Goal: Task Accomplishment & Management: Use online tool/utility

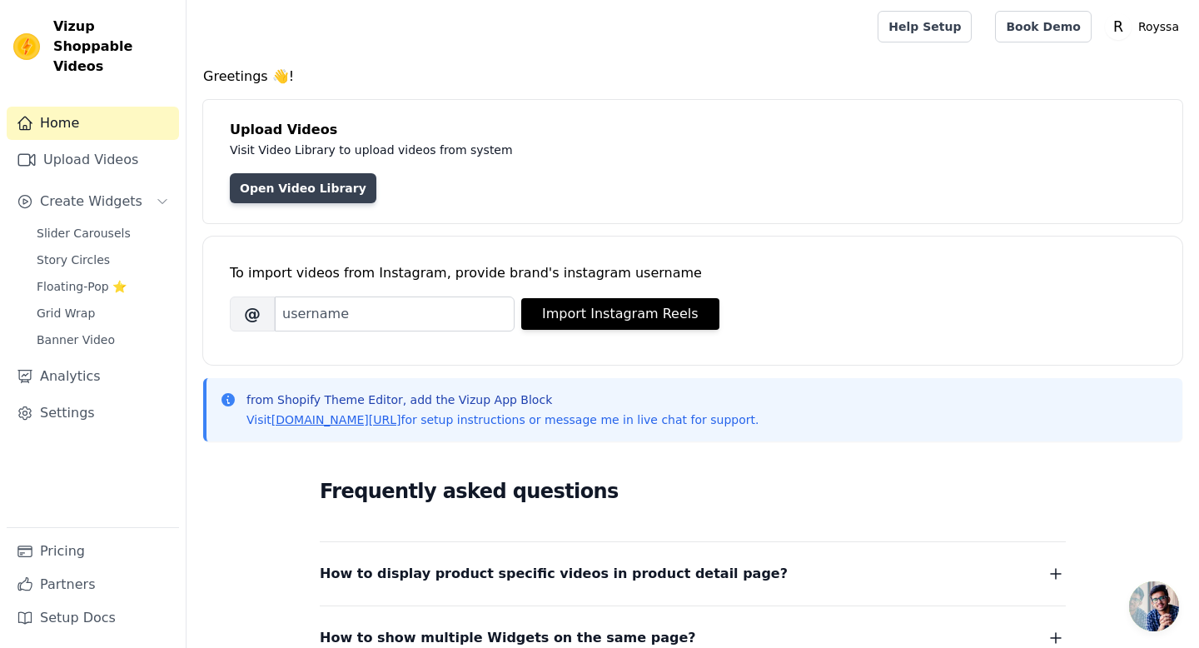
click at [330, 186] on link "Open Video Library" at bounding box center [303, 188] width 147 height 30
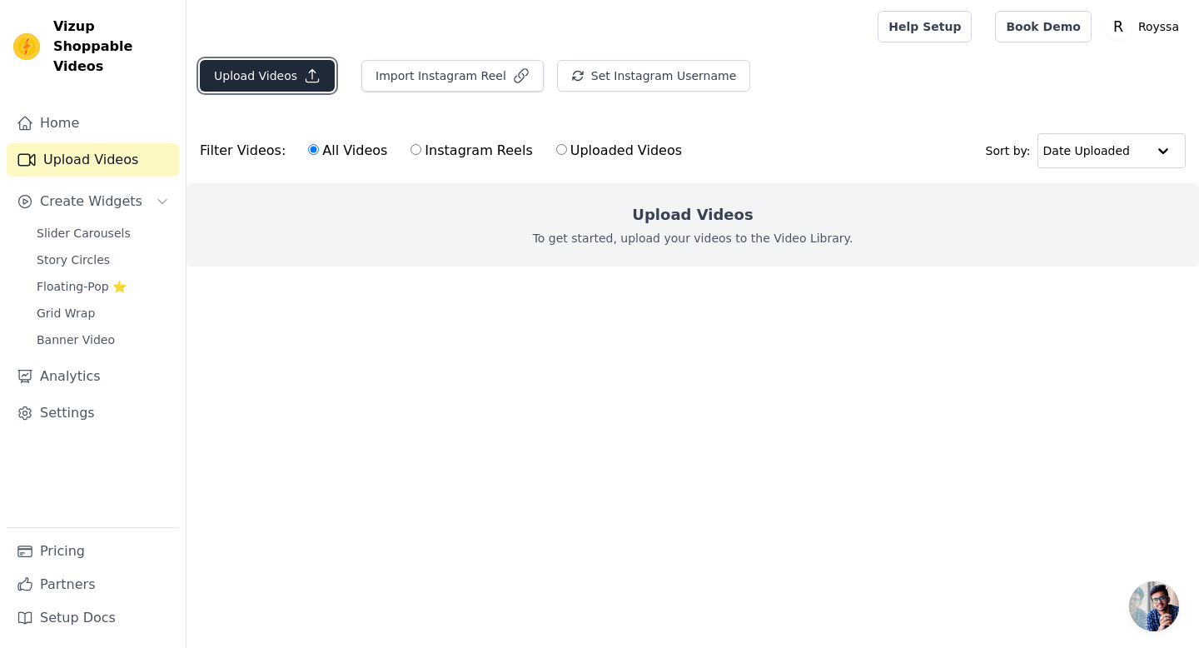
click at [291, 77] on button "Upload Videos" at bounding box center [267, 76] width 135 height 32
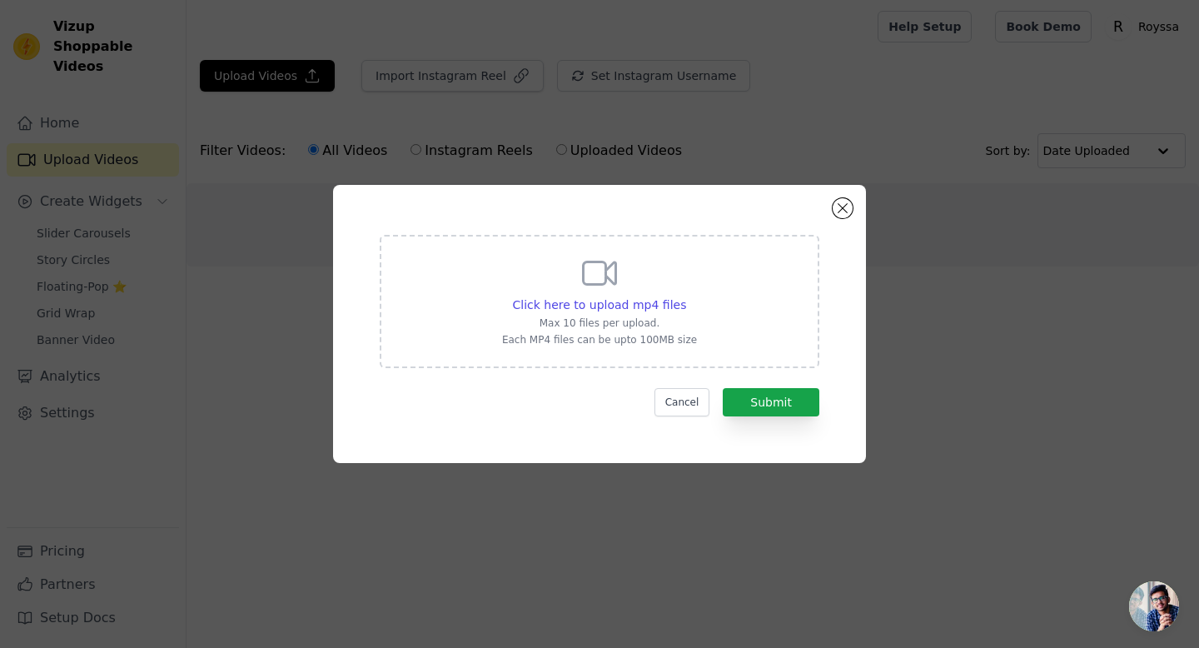
click at [615, 271] on icon at bounding box center [600, 273] width 32 height 22
click at [685, 296] on input "Click here to upload mp4 files Max 10 files per upload. Each MP4 files can be u…" at bounding box center [685, 296] width 1 height 1
click at [600, 311] on span "Click here to upload mp4 files" at bounding box center [600, 304] width 174 height 13
click at [685, 296] on input "Click here to upload mp4 files Max 10 files per upload. Each MP4 files can be u…" at bounding box center [685, 296] width 1 height 1
click at [625, 298] on span "Click here to upload mp4 files" at bounding box center [600, 304] width 174 height 13
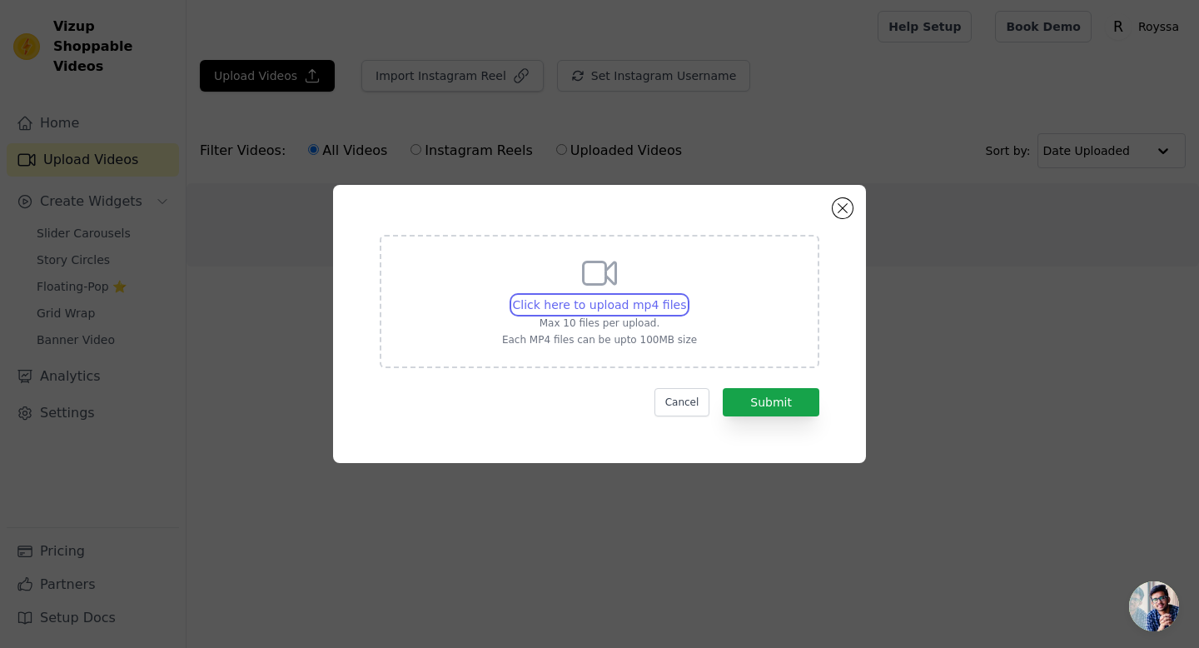
click at [685, 296] on input "Click here to upload mp4 files Max 10 files per upload. Each MP4 files can be u…" at bounding box center [685, 296] width 1 height 1
type input "C:\fakepath\deddas.mp4"
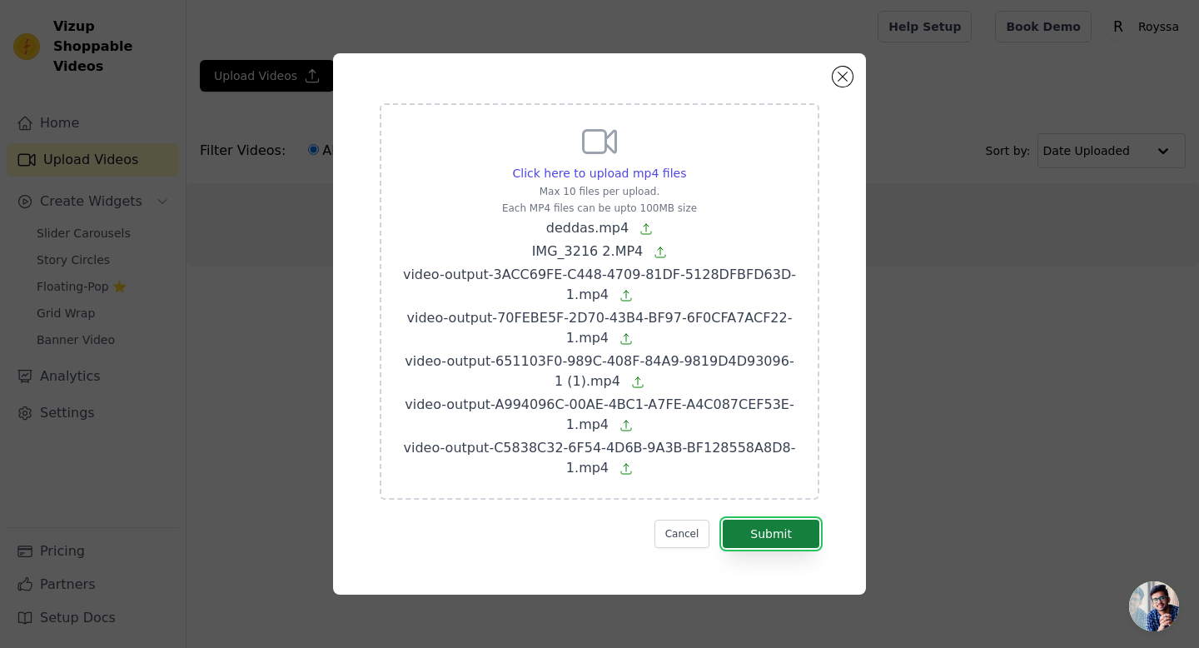
click at [764, 534] on button "Submit" at bounding box center [771, 534] width 97 height 28
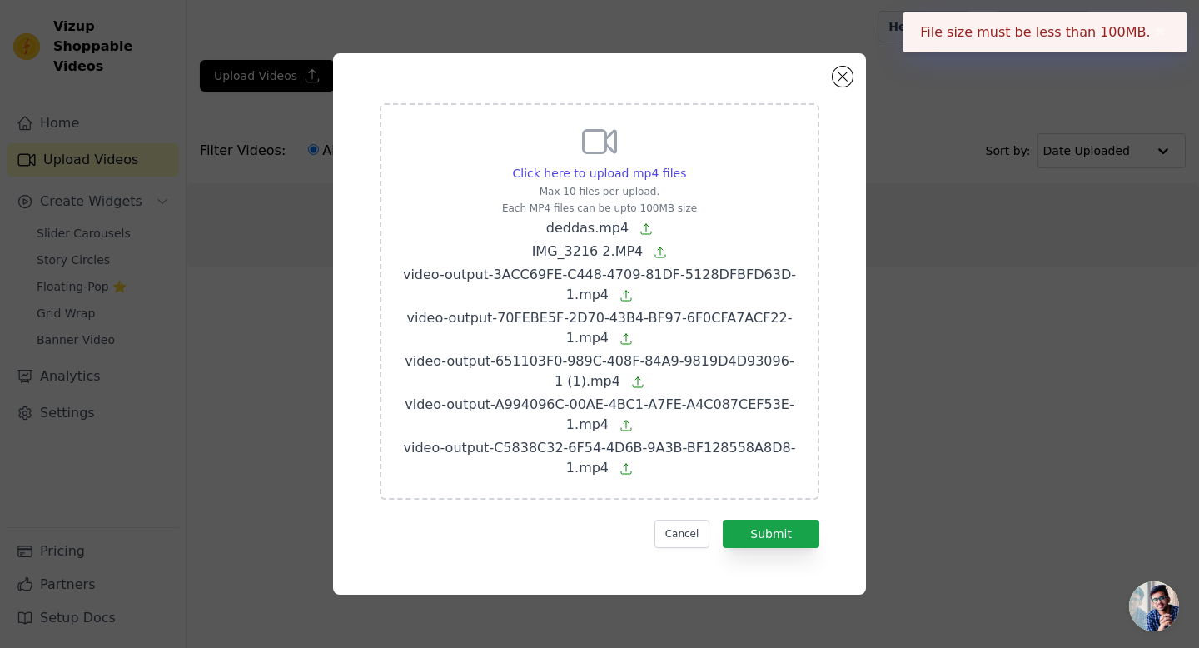
click at [835, 67] on div "Click here to upload mp4 files Max 10 files per upload. Each MP4 files can be u…" at bounding box center [599, 323] width 533 height 541
click at [844, 80] on button "Close modal" at bounding box center [843, 77] width 20 height 20
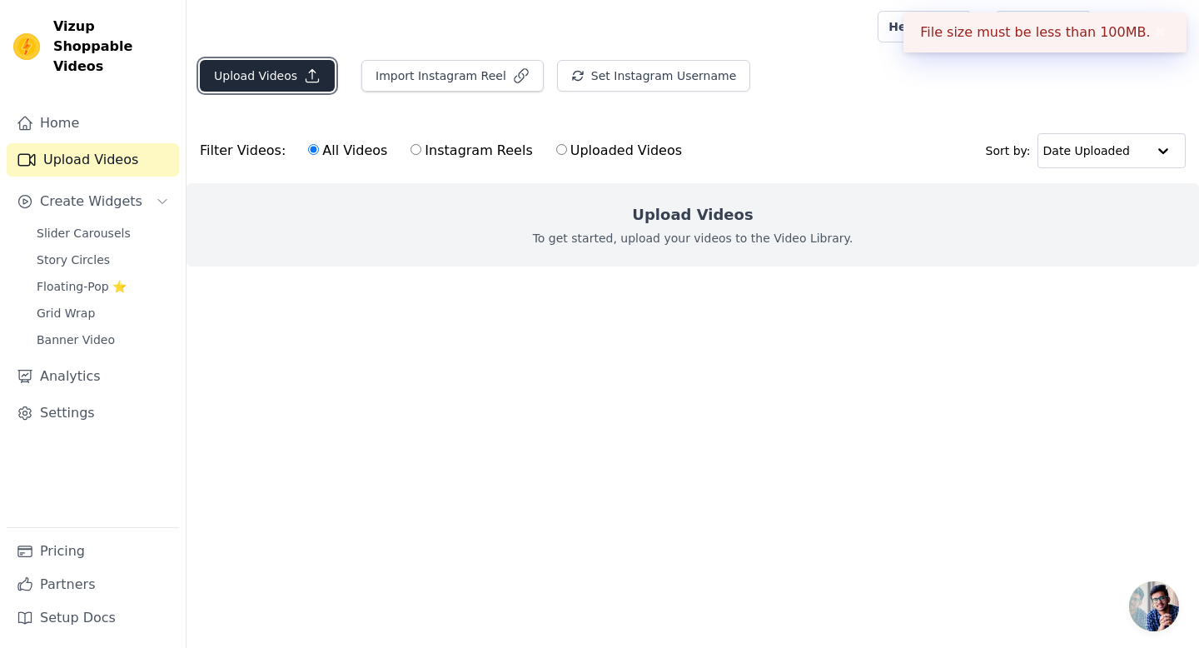
click at [257, 77] on button "Upload Videos" at bounding box center [267, 76] width 135 height 32
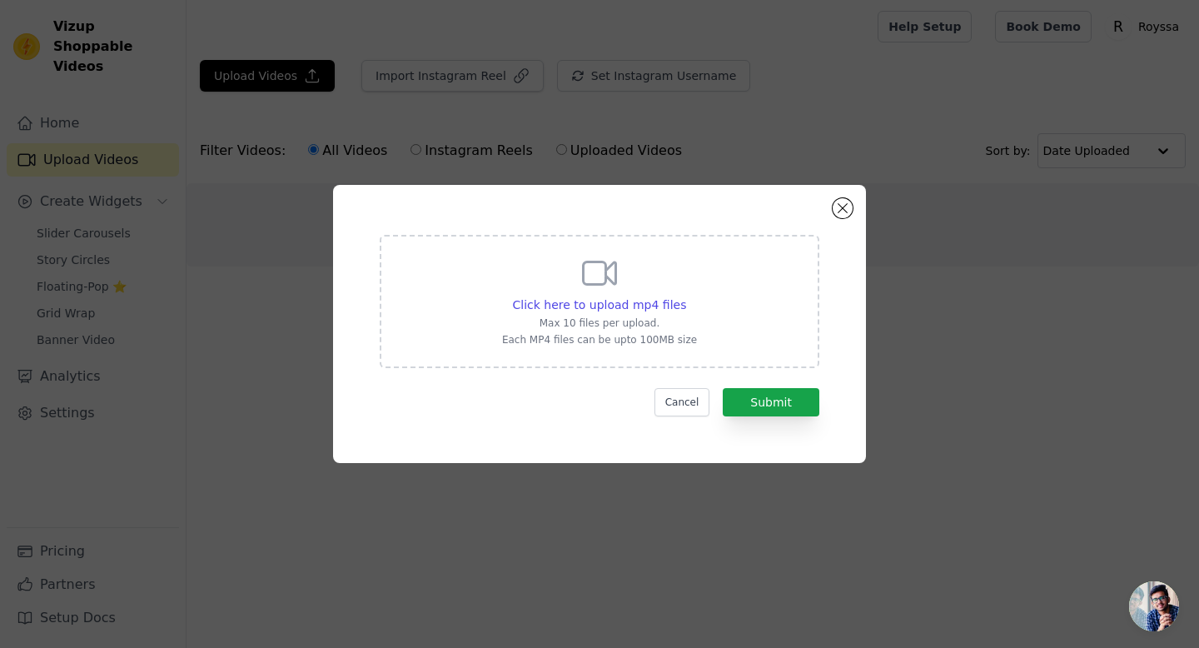
click at [603, 283] on icon at bounding box center [600, 273] width 32 height 22
click at [685, 296] on input "Click here to upload mp4 files Max 10 files per upload. Each MP4 files can be u…" at bounding box center [685, 296] width 1 height 1
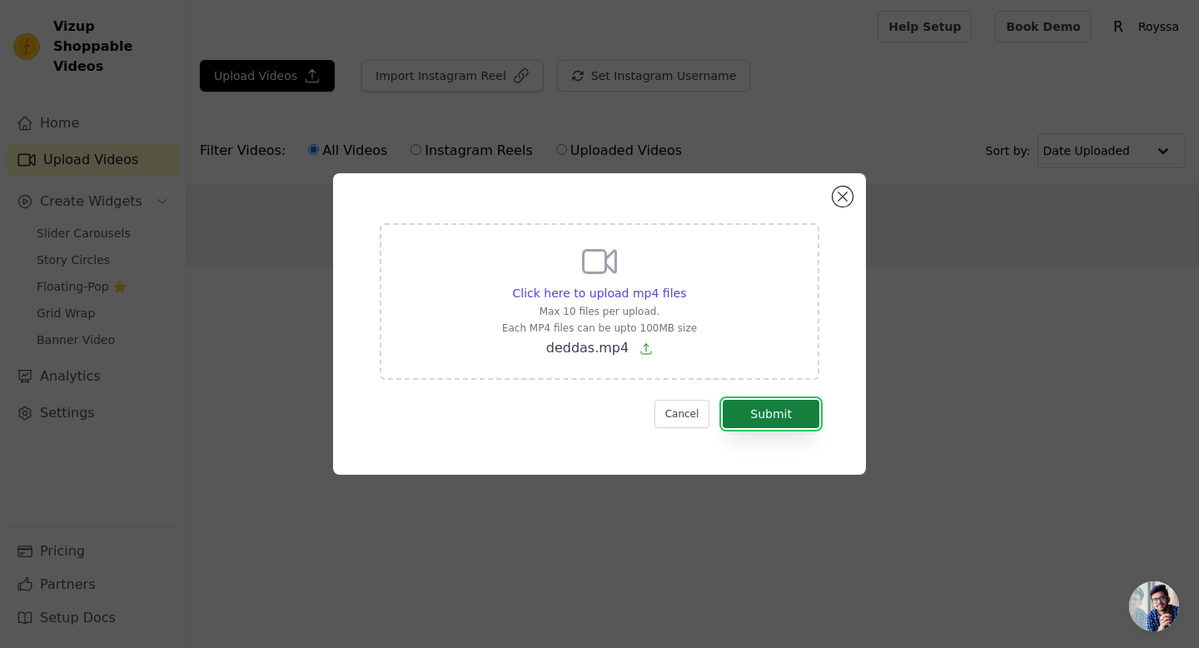
click at [772, 416] on button "Submit" at bounding box center [771, 414] width 97 height 28
click at [768, 421] on button "Submit" at bounding box center [771, 414] width 97 height 28
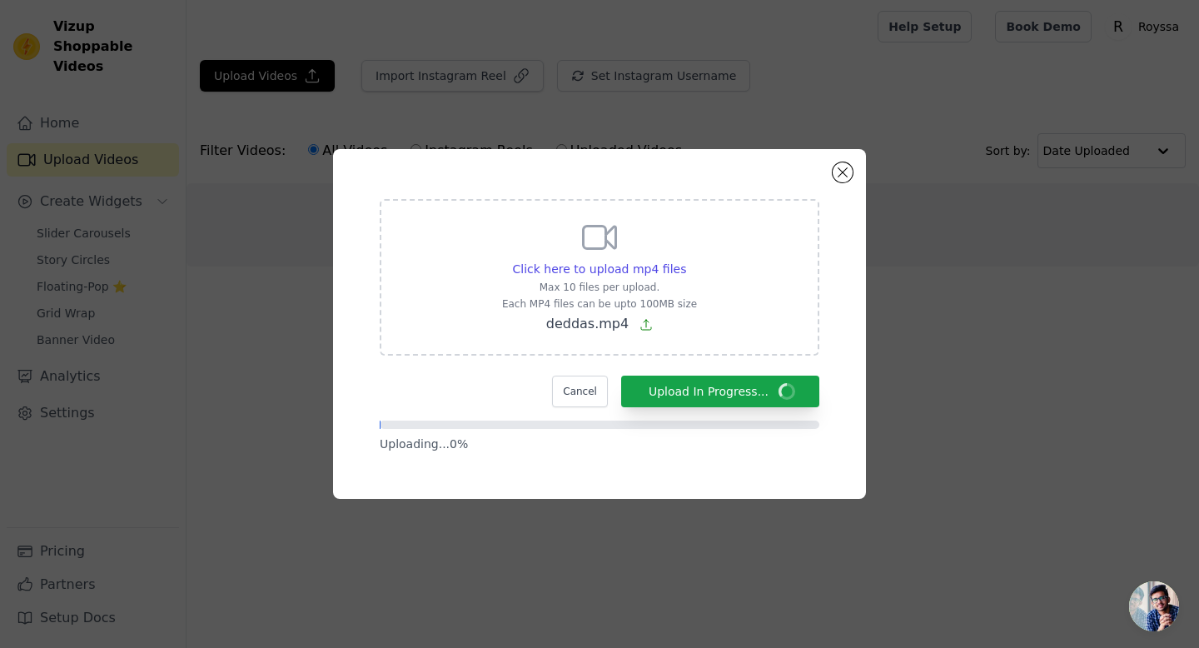
click at [642, 326] on icon at bounding box center [646, 324] width 13 height 13
click at [685, 261] on input "Click here to upload mp4 files Max 10 files per upload. Each MP4 files can be u…" at bounding box center [685, 260] width 1 height 1
click at [655, 326] on icon at bounding box center [660, 324] width 13 height 13
click at [685, 261] on input "Click here to upload mp4 files Max 10 files per upload. Each MP4 files can be u…" at bounding box center [685, 260] width 1 height 1
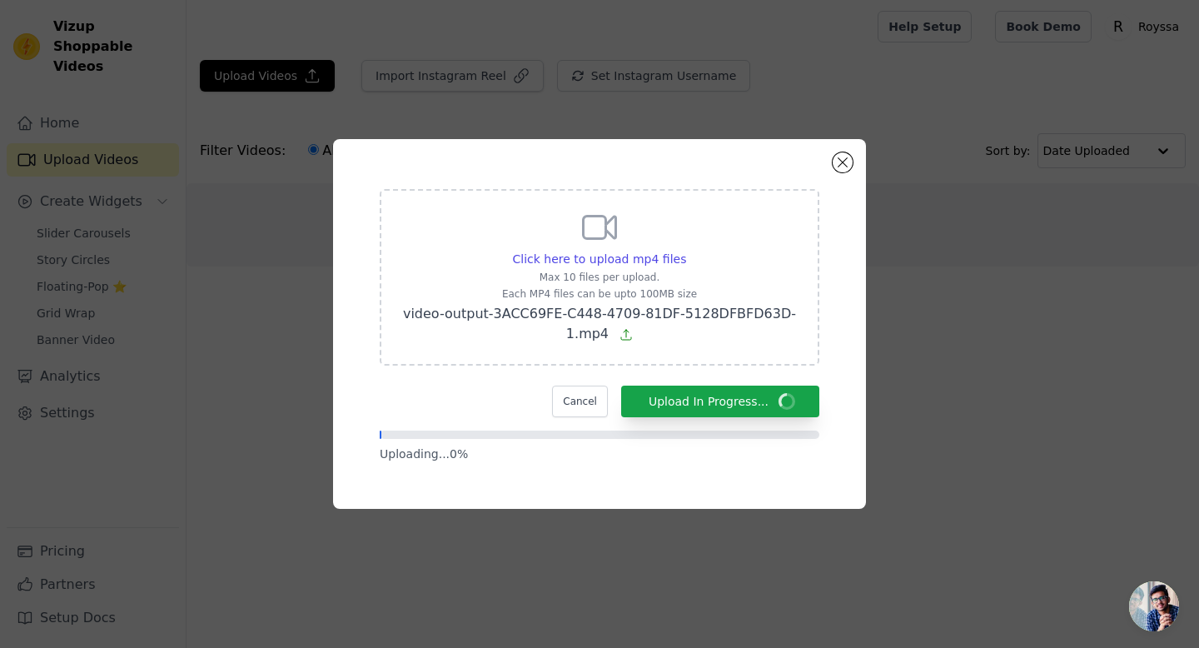
click at [629, 336] on icon at bounding box center [626, 334] width 13 height 13
click at [685, 251] on input "Click here to upload mp4 files Max 10 files per upload. Each MP4 files can be u…" at bounding box center [685, 250] width 1 height 1
click at [621, 336] on icon at bounding box center [626, 334] width 13 height 13
click at [685, 251] on input "Click here to upload mp4 files Max 10 files per upload. Each MP4 files can be u…" at bounding box center [685, 250] width 1 height 1
click at [633, 330] on icon at bounding box center [638, 335] width 10 height 10
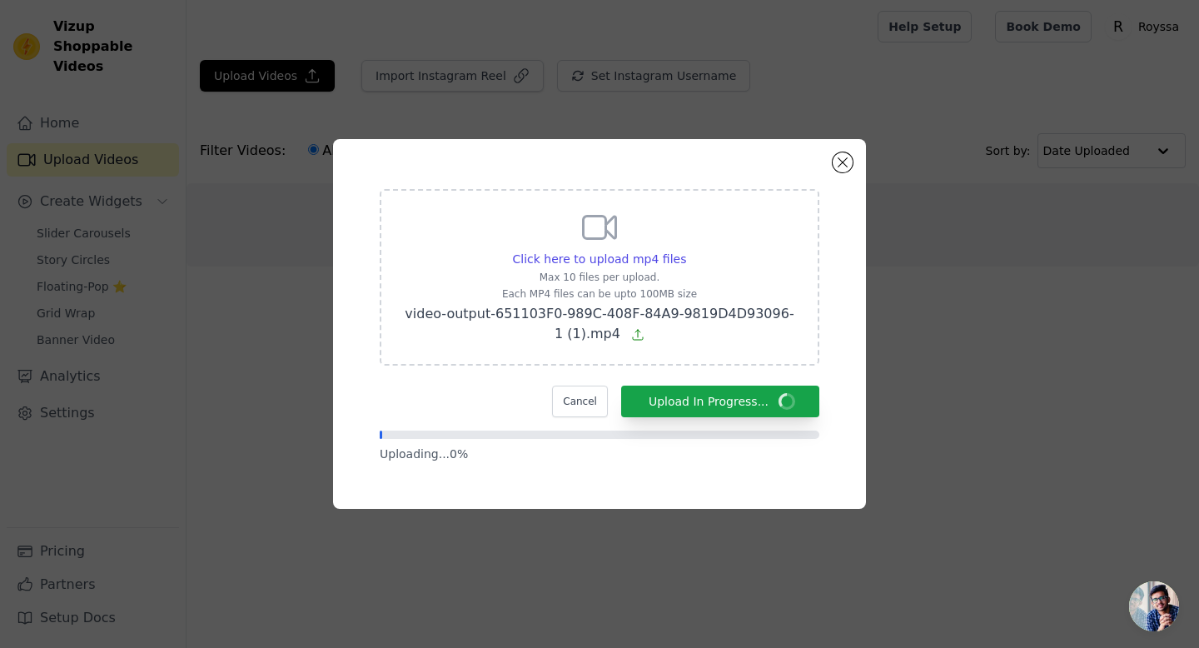
click at [685, 251] on input "Click here to upload mp4 files Max 10 files per upload. Each MP4 files can be u…" at bounding box center [685, 250] width 1 height 1
type input "C:\fakepath\video-output-A994096C-00AE-4BC1-A7FE-A4C087CEF53E-1.mp4"
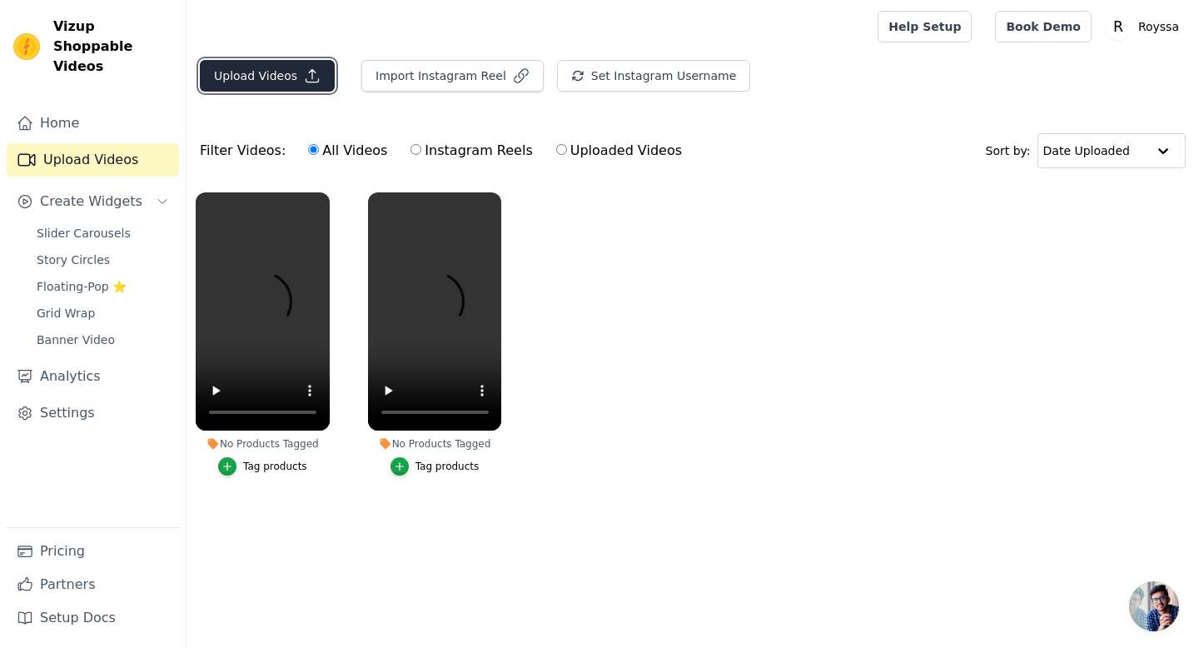
click at [286, 77] on button "Upload Videos" at bounding box center [267, 76] width 135 height 32
click at [289, 83] on button "Upload Videos" at bounding box center [267, 76] width 135 height 32
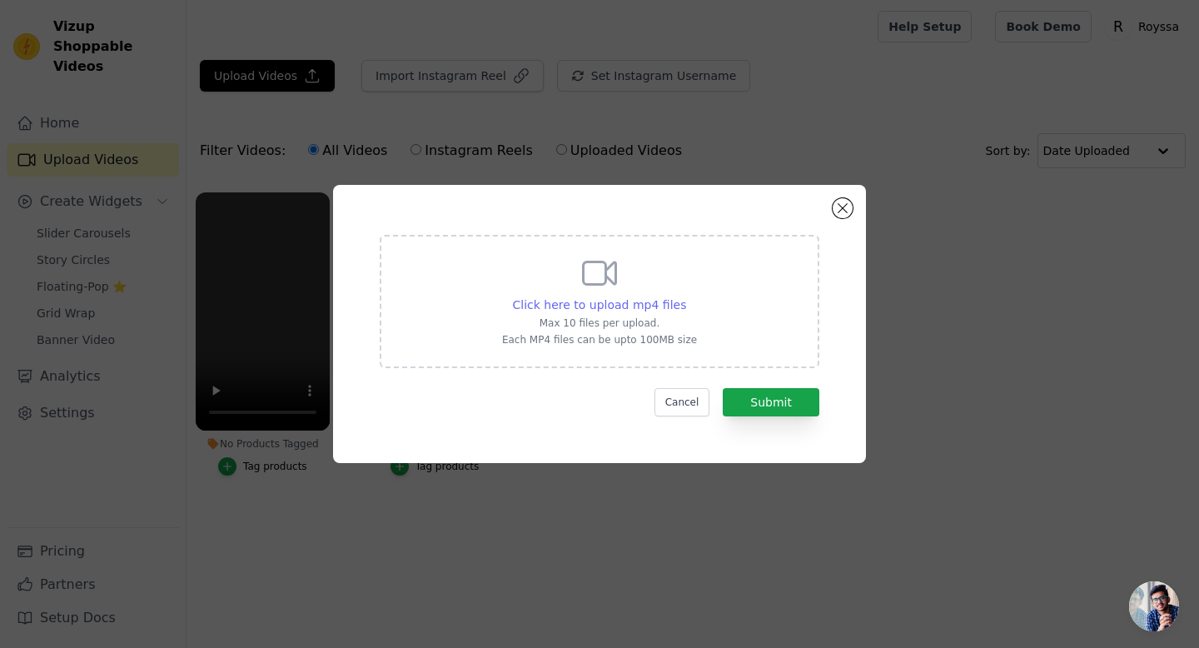
click at [595, 306] on span "Click here to upload mp4 files" at bounding box center [600, 304] width 174 height 13
click at [685, 296] on input "Click here to upload mp4 files Max 10 files per upload. Each MP4 files can be u…" at bounding box center [685, 296] width 1 height 1
type input "C:\fakepath\video-output-C5838C32-6F54-4D6B-9A3B-BF128558A8D8-1.mp4"
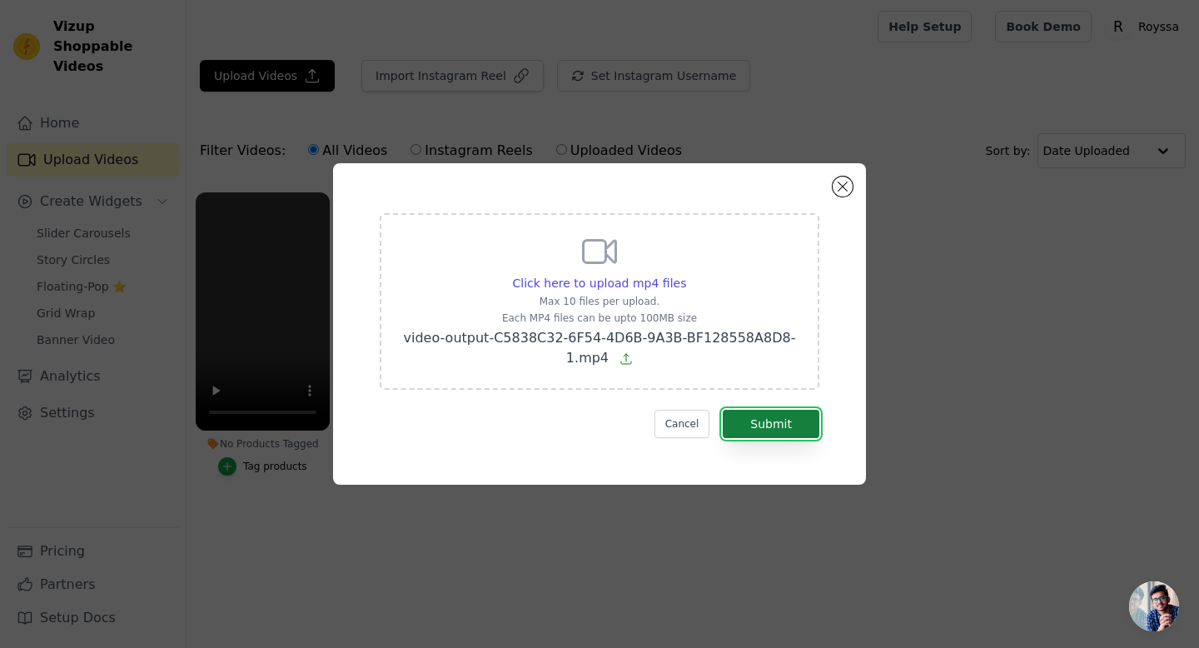
click at [781, 420] on button "Submit" at bounding box center [771, 424] width 97 height 28
click at [788, 421] on button "Submit" at bounding box center [771, 424] width 97 height 28
click at [766, 418] on button "Submit" at bounding box center [771, 424] width 97 height 28
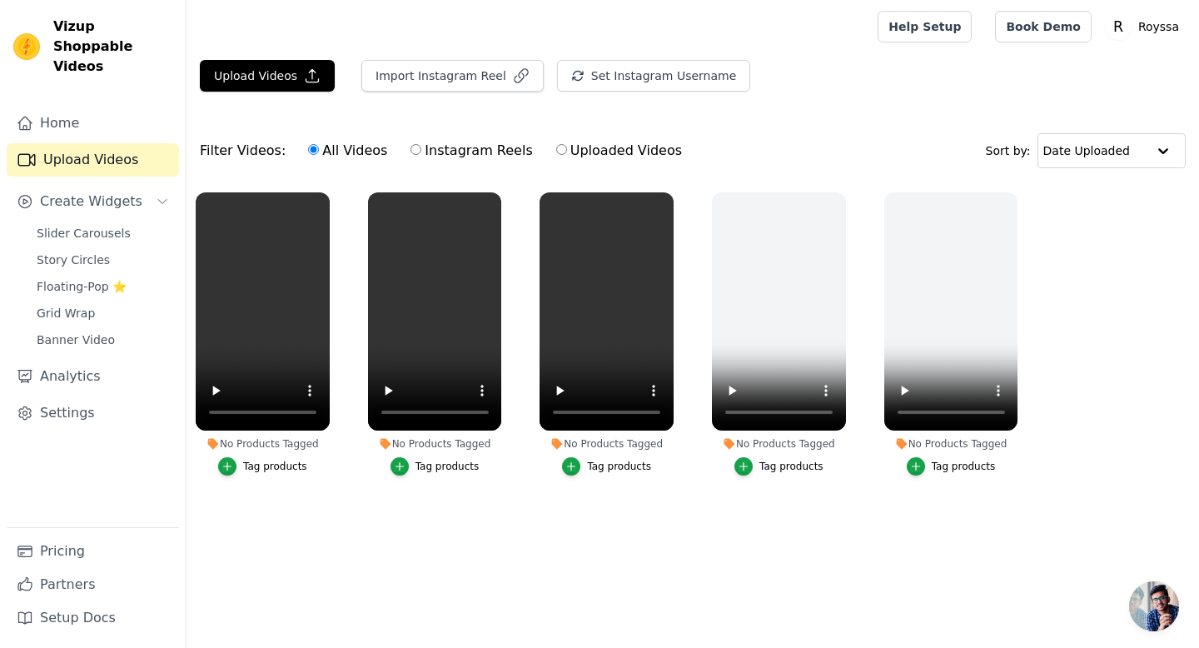
click at [486, 558] on html "Vizup Shoppable Videos Home Upload Videos Create Widgets Slider Carousels Story…" at bounding box center [599, 279] width 1199 height 558
click at [286, 264] on video at bounding box center [263, 311] width 134 height 238
click at [272, 260] on video at bounding box center [263, 311] width 134 height 238
click at [286, 70] on button "Upload Videos" at bounding box center [267, 76] width 135 height 32
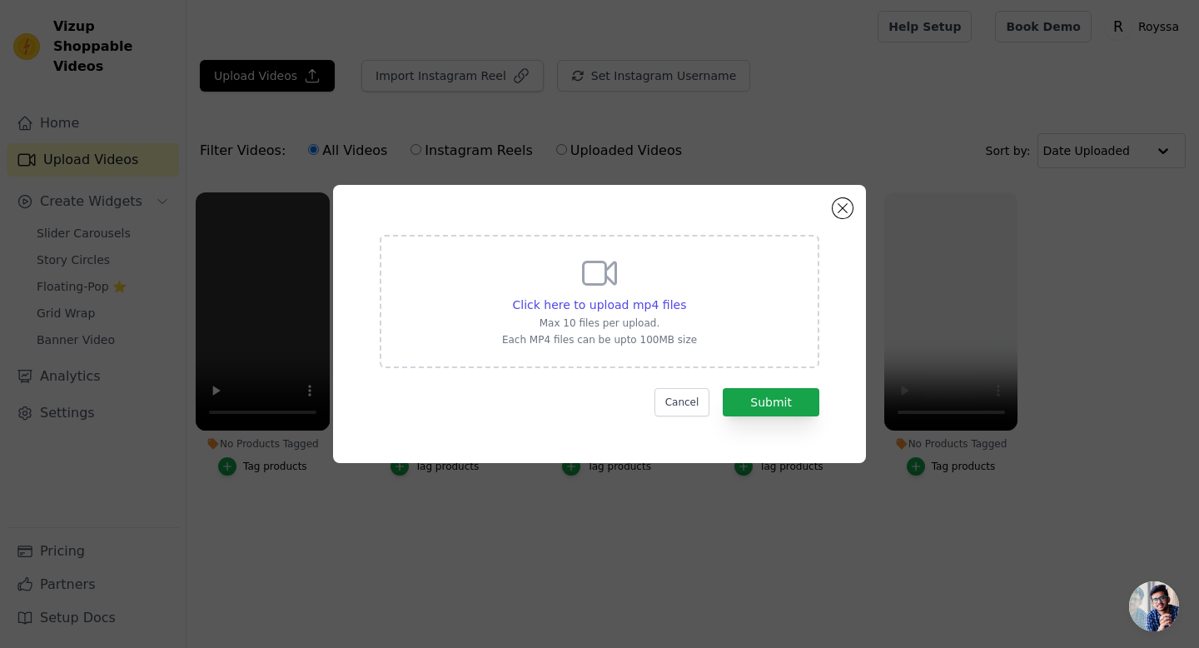
click at [850, 194] on div "Click here to upload mp4 files Max 10 files per upload. Each MP4 files can be u…" at bounding box center [599, 324] width 533 height 278
click at [846, 198] on div "Click here to upload mp4 files Max 10 files per upload. Each MP4 files can be u…" at bounding box center [599, 324] width 533 height 278
click at [843, 202] on button "Close modal" at bounding box center [843, 208] width 20 height 20
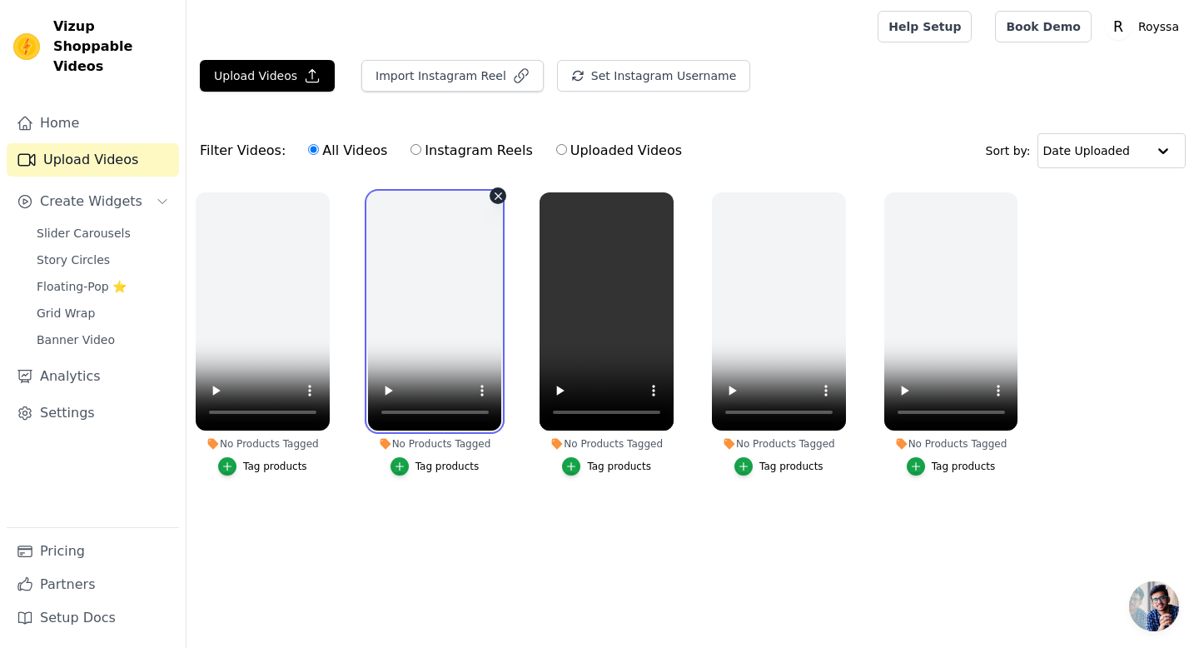
click at [437, 256] on video at bounding box center [435, 311] width 134 height 238
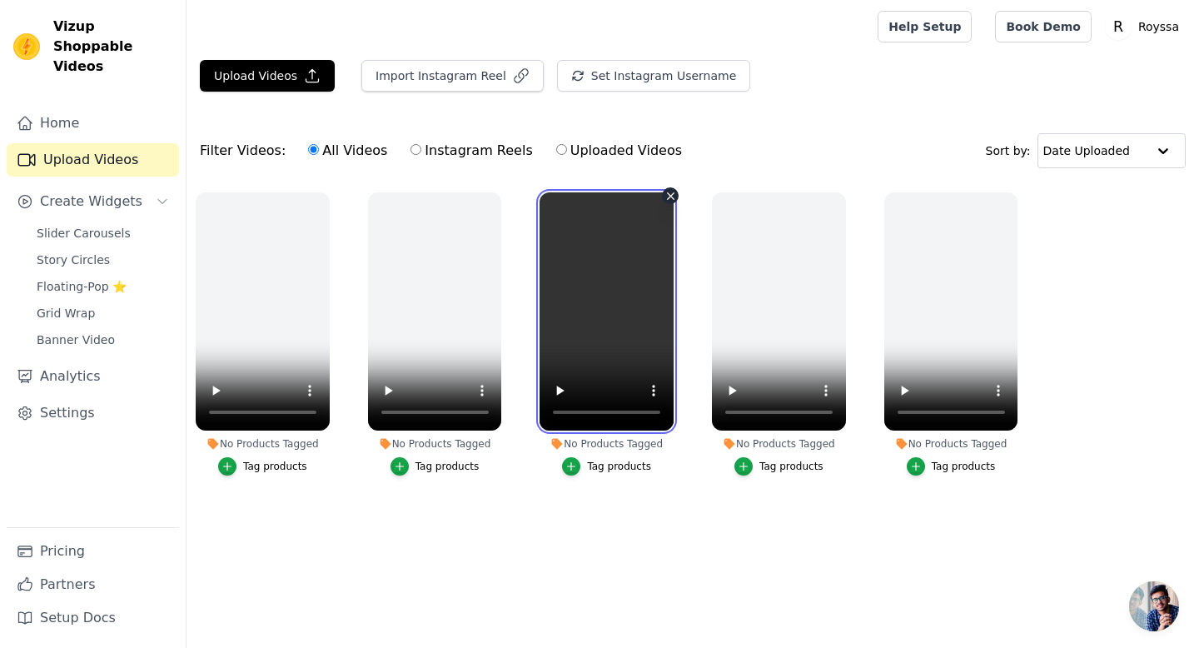
click at [636, 270] on video at bounding box center [607, 311] width 134 height 238
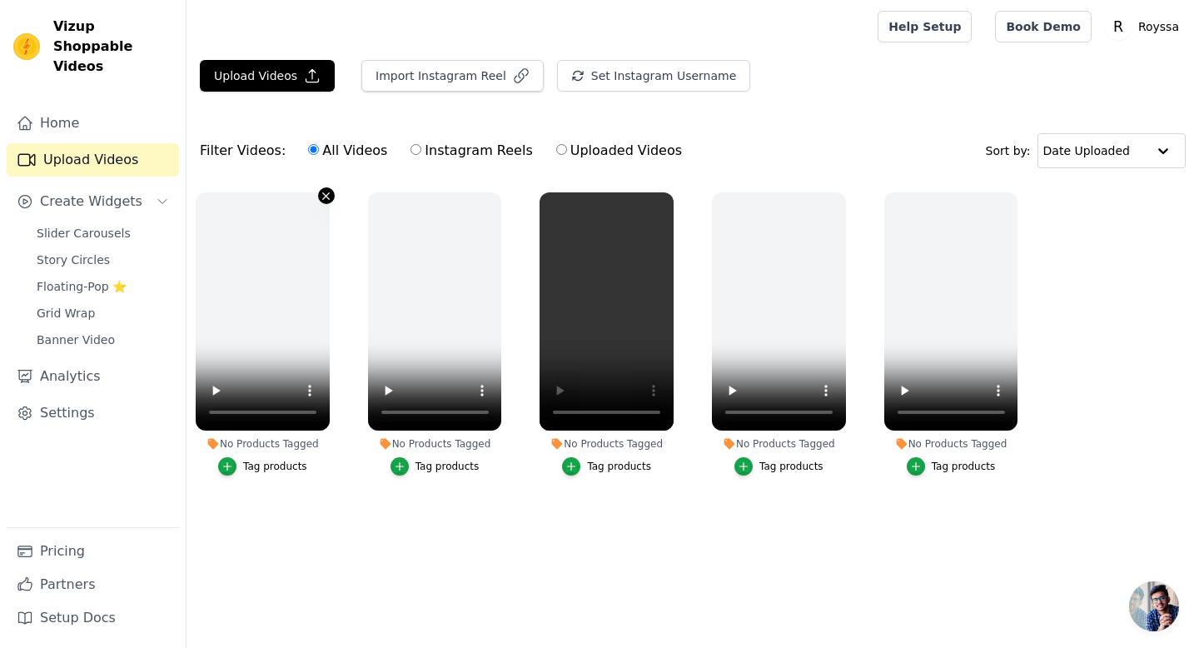
click at [323, 194] on icon "button" at bounding box center [326, 196] width 12 height 12
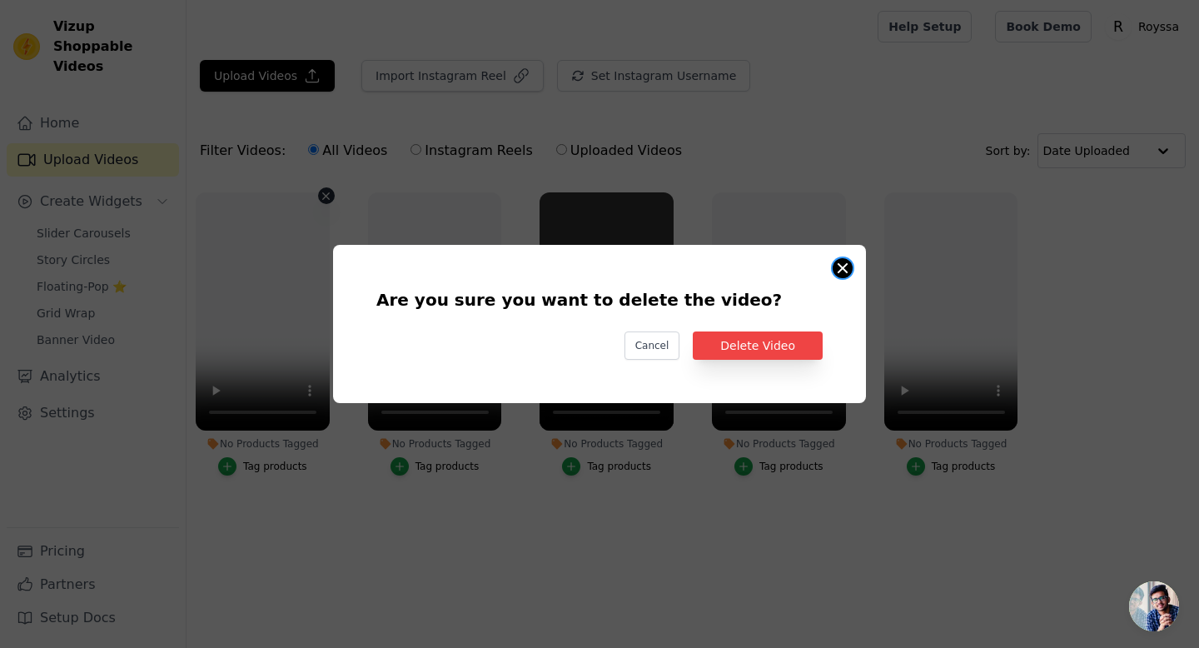
click at [852, 265] on div "Are you sure you want to delete the video? Cancel Delete Video" at bounding box center [599, 324] width 533 height 158
click at [848, 268] on button "Are you sure you want to delete the video? Cancel Delete Video No Products Tagg…" at bounding box center [843, 268] width 20 height 20
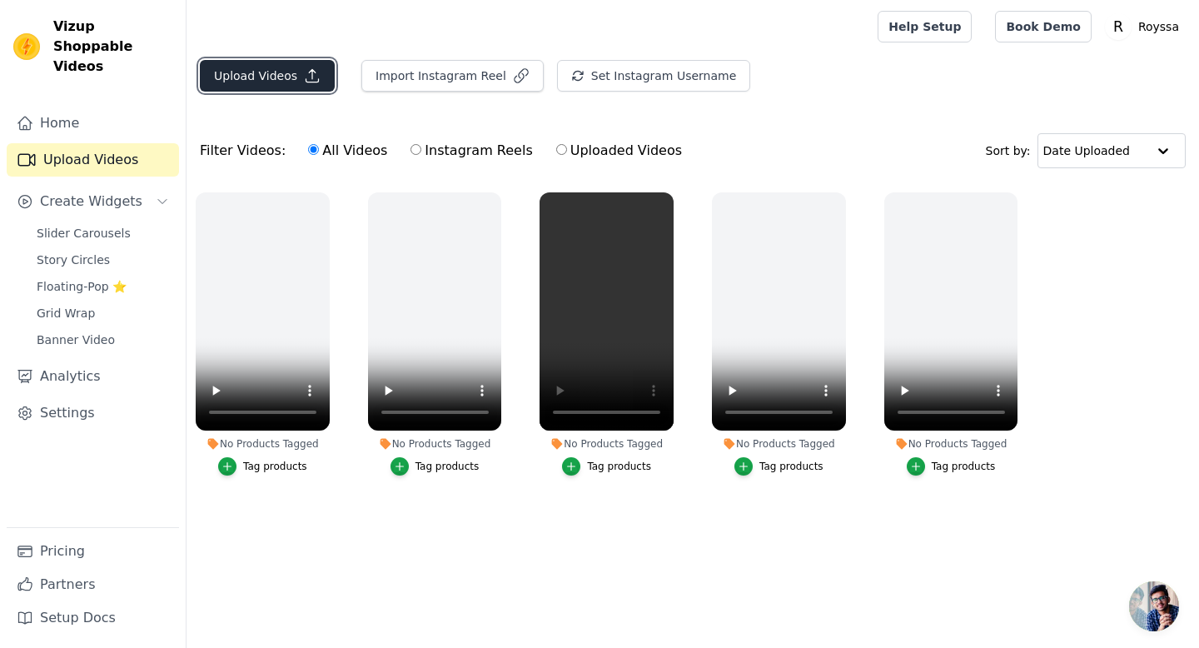
click at [242, 66] on button "Upload Videos" at bounding box center [267, 76] width 135 height 32
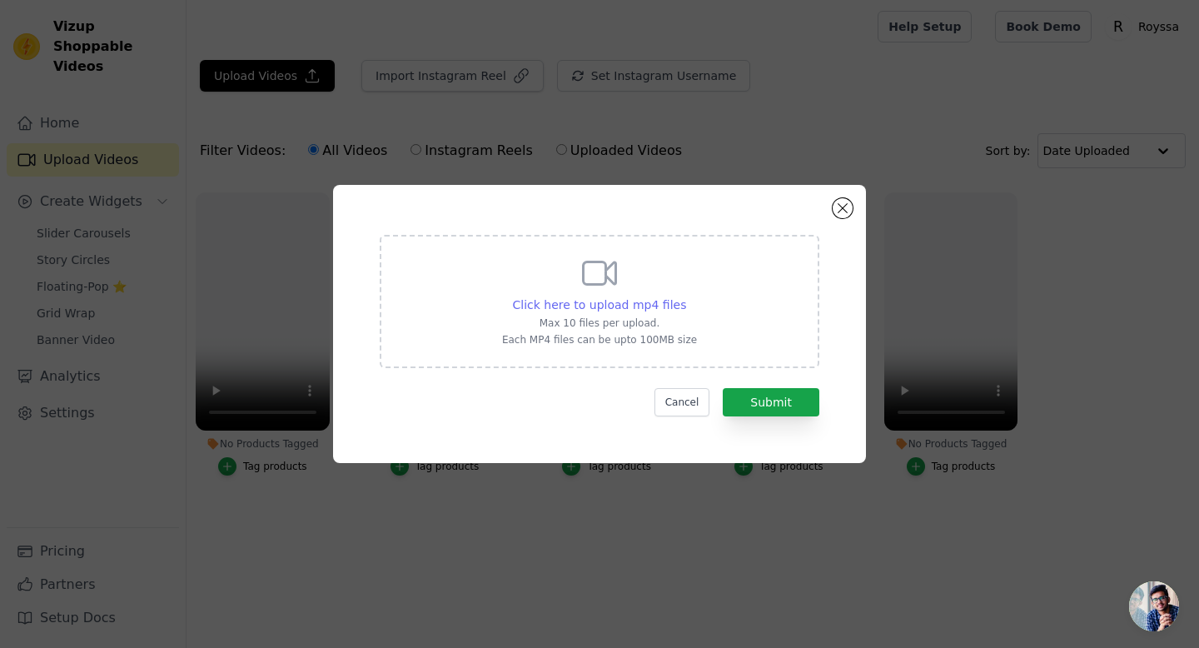
click at [610, 300] on span "Click here to upload mp4 files" at bounding box center [600, 304] width 174 height 13
click at [685, 296] on input "Click here to upload mp4 files Max 10 files per upload. Each MP4 files can be u…" at bounding box center [685, 296] width 1 height 1
type input "C:\fakepath\video-output-70FEBE5F-2D70-43B4-BF97-6F0CFA7ACF22-1.mp4"
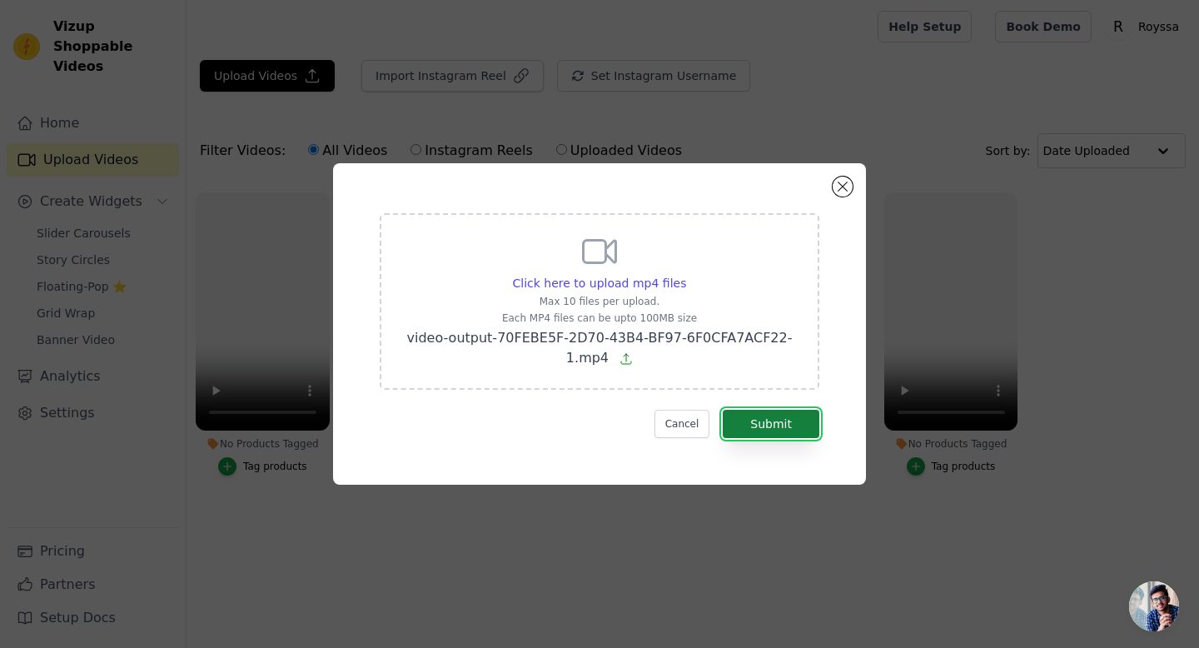
click at [786, 416] on button "Submit" at bounding box center [771, 424] width 97 height 28
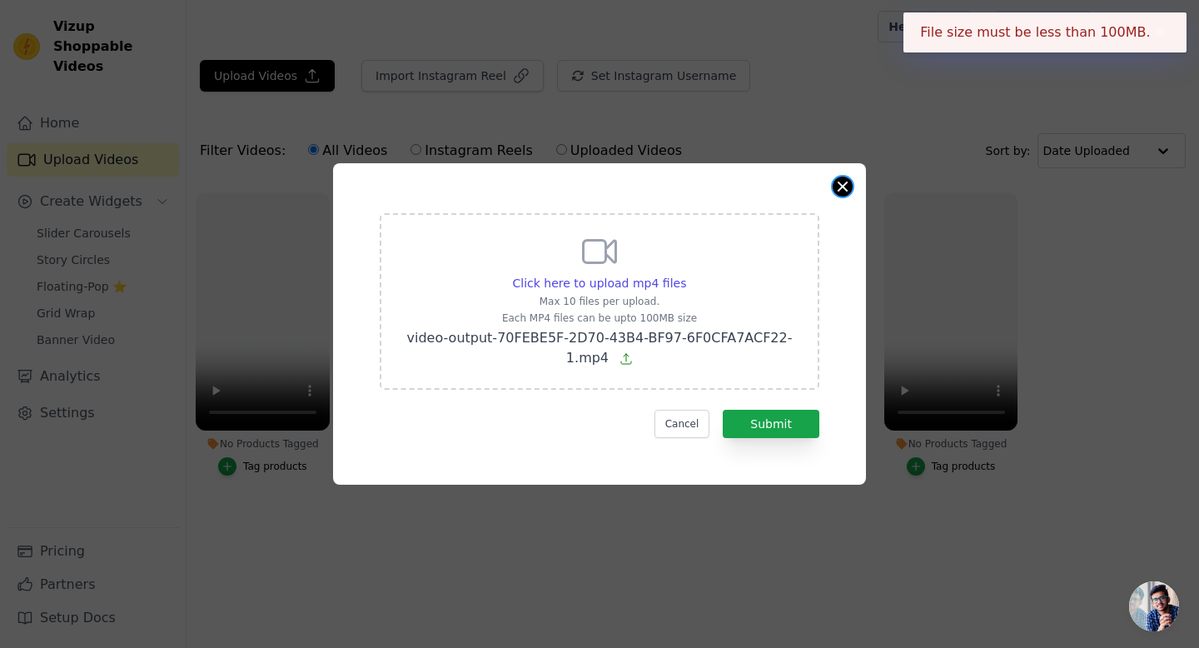
click at [841, 192] on button "Close modal" at bounding box center [843, 187] width 20 height 20
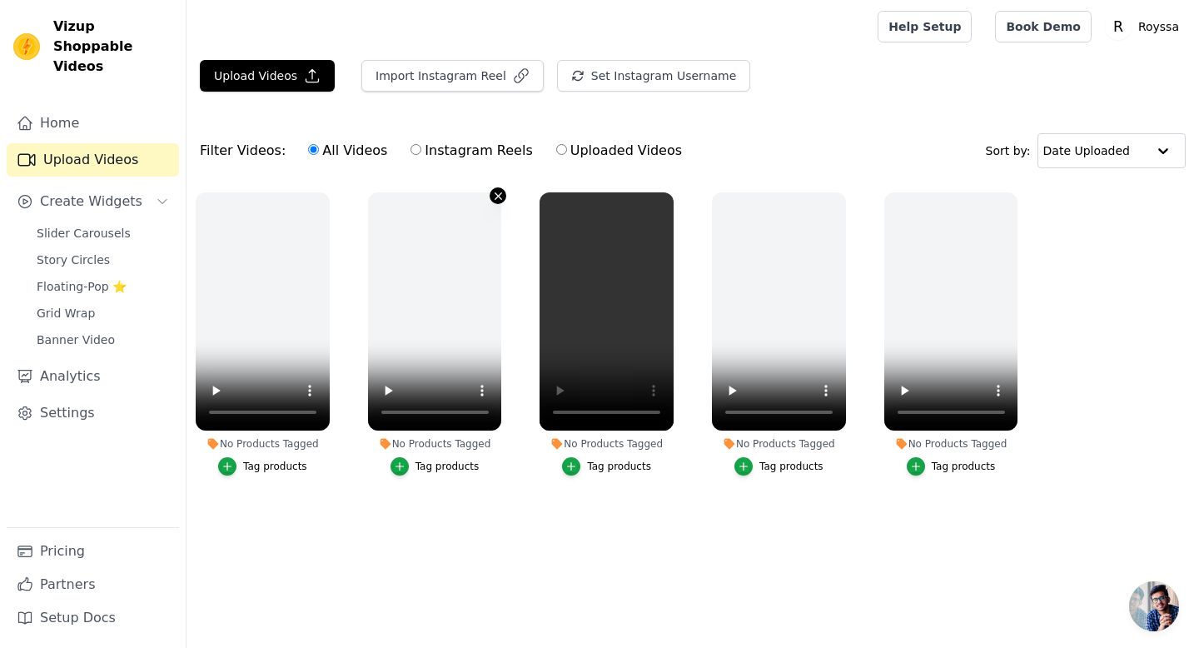
click at [499, 192] on icon "button" at bounding box center [498, 196] width 12 height 12
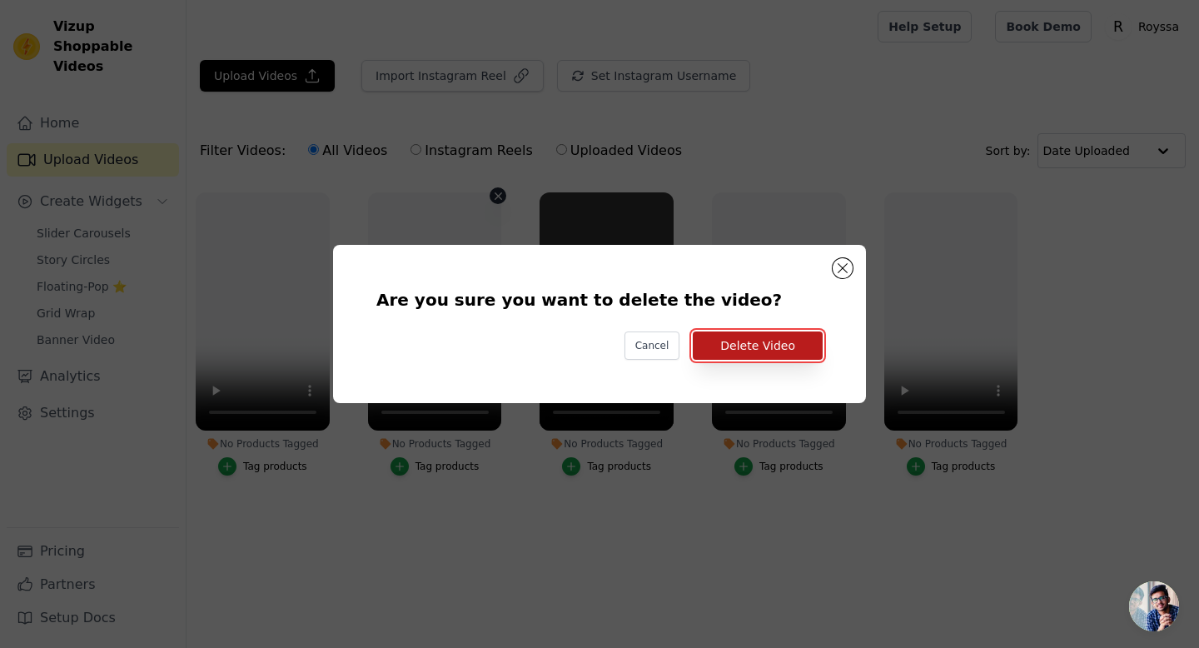
click at [731, 348] on button "Delete Video" at bounding box center [758, 345] width 130 height 28
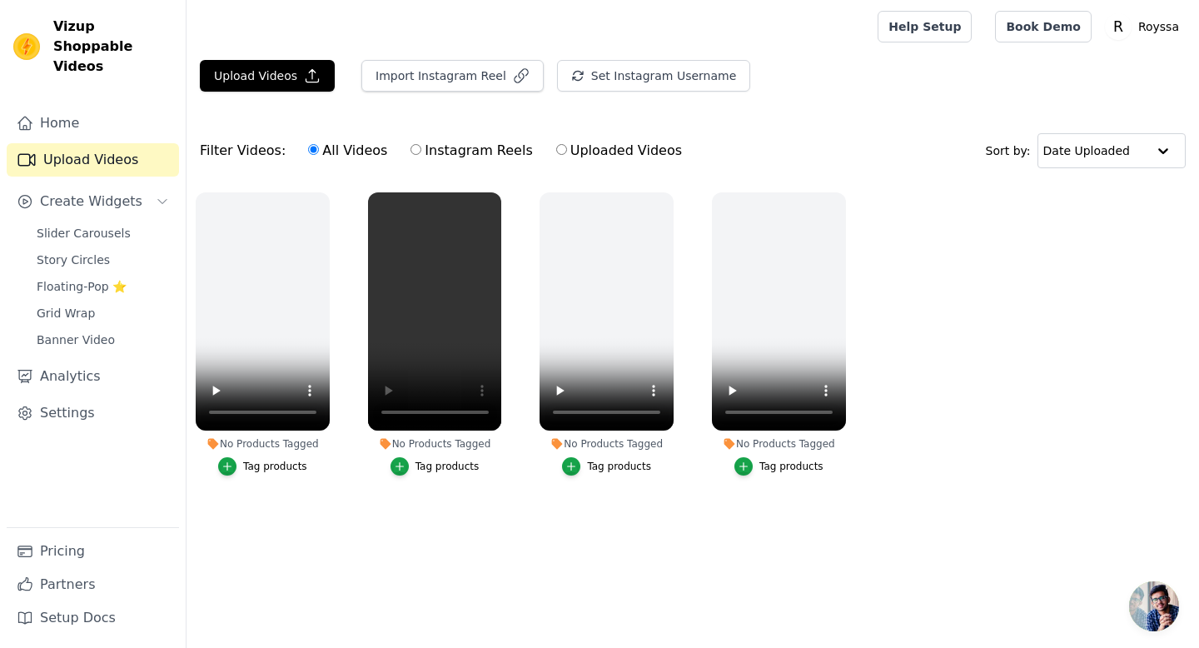
click at [850, 192] on div "No Products Tagged Tag products" at bounding box center [779, 337] width 152 height 308
click at [839, 199] on icon "button" at bounding box center [842, 195] width 7 height 7
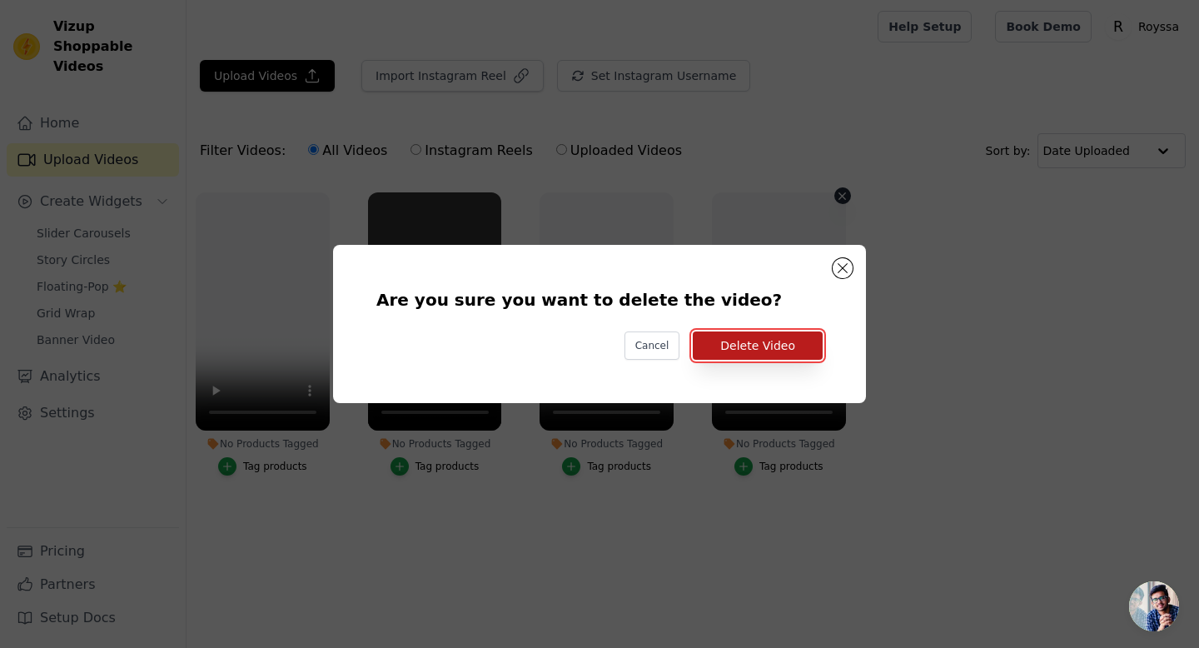
click at [768, 343] on button "Delete Video" at bounding box center [758, 345] width 130 height 28
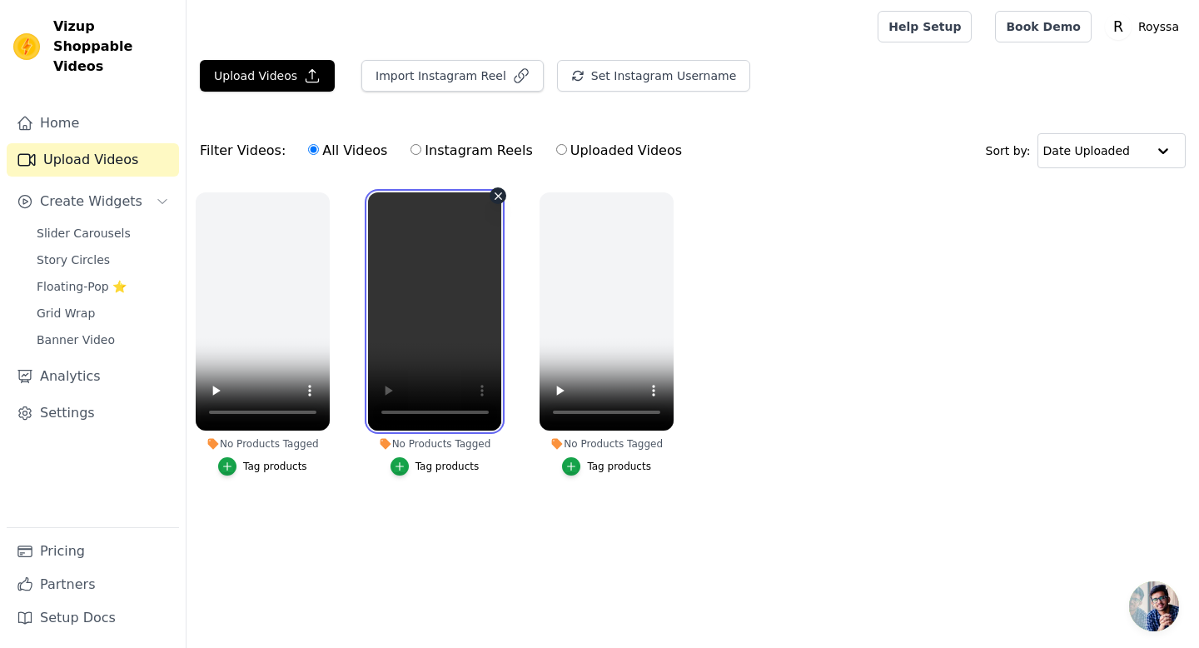
click at [401, 268] on video at bounding box center [435, 311] width 134 height 238
click at [331, 192] on div "No Products Tagged Tag products" at bounding box center [263, 337] width 152 height 308
click at [327, 197] on icon "button" at bounding box center [326, 195] width 7 height 7
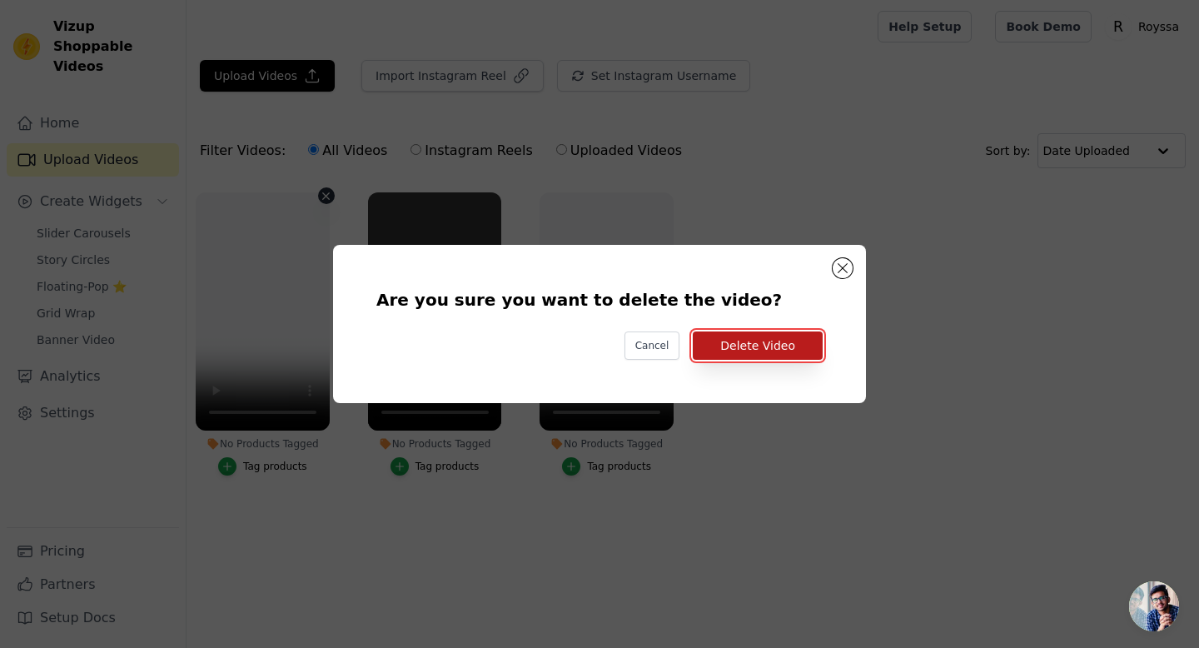
click at [725, 342] on button "Delete Video" at bounding box center [758, 345] width 130 height 28
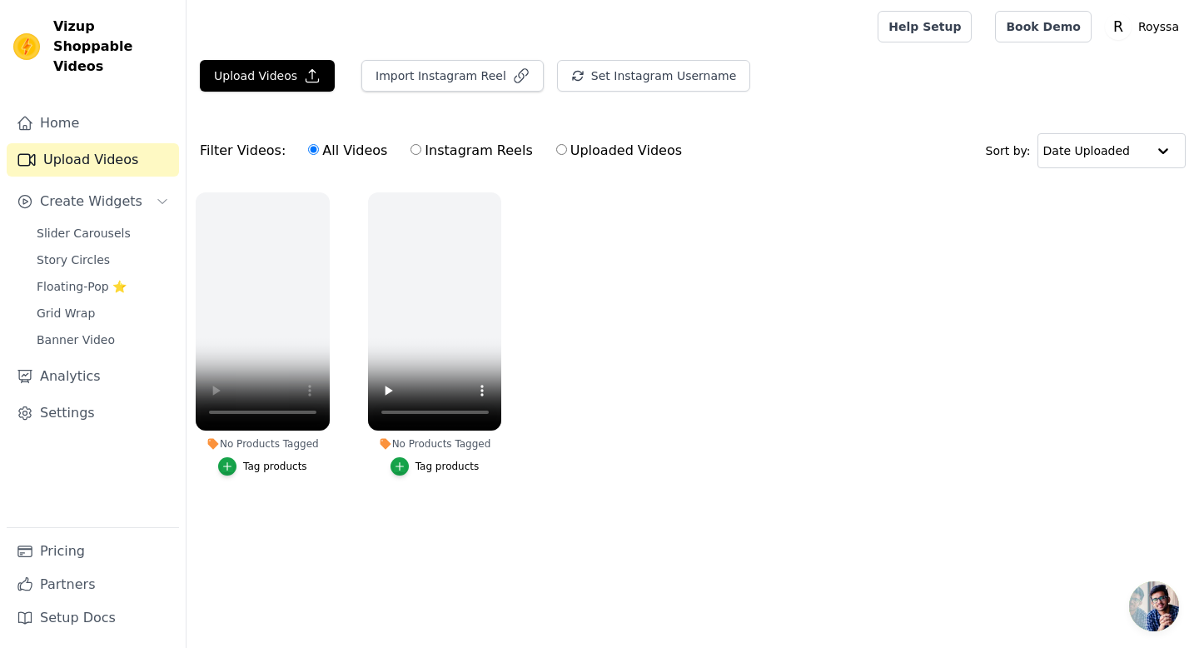
click at [625, 153] on label "Uploaded Videos" at bounding box center [618, 151] width 127 height 22
click at [567, 153] on input "Uploaded Videos" at bounding box center [561, 149] width 11 height 11
radio input "true"
click at [283, 68] on button "Upload Videos" at bounding box center [267, 76] width 135 height 32
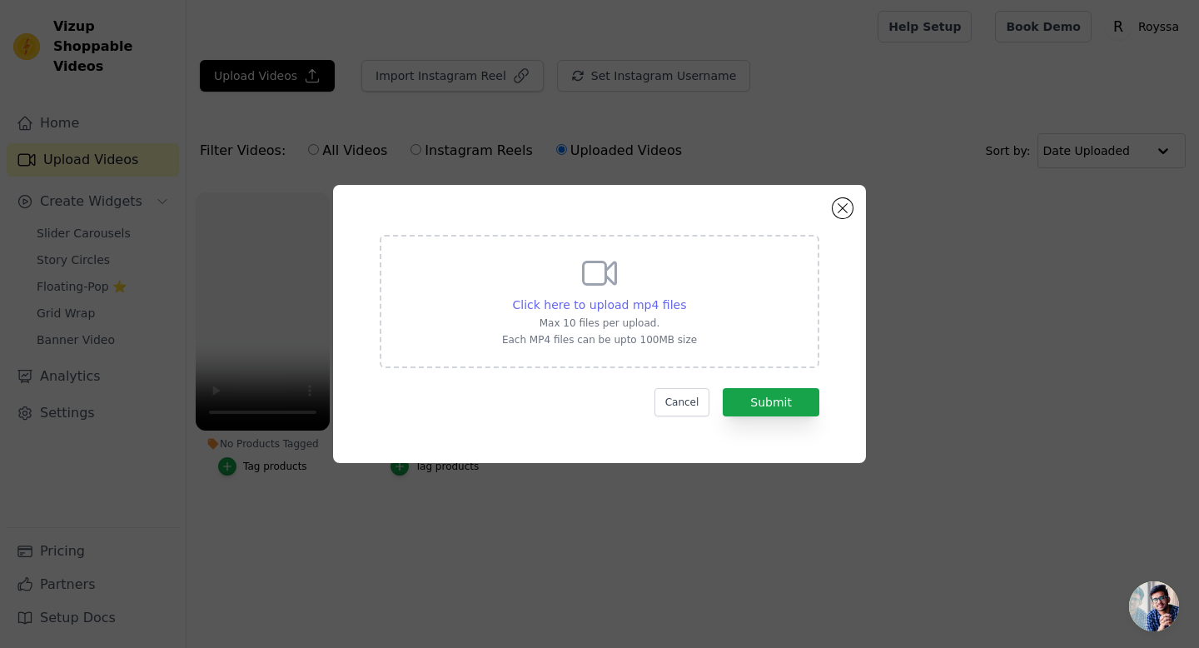
click at [610, 306] on span "Click here to upload mp4 files" at bounding box center [600, 304] width 174 height 13
click at [685, 296] on input "Click here to upload mp4 files Max 10 files per upload. Each MP4 files can be u…" at bounding box center [685, 296] width 1 height 1
type input "C:\fakepath\WhatsApp Video [DATE] 21.41.40.mp4"
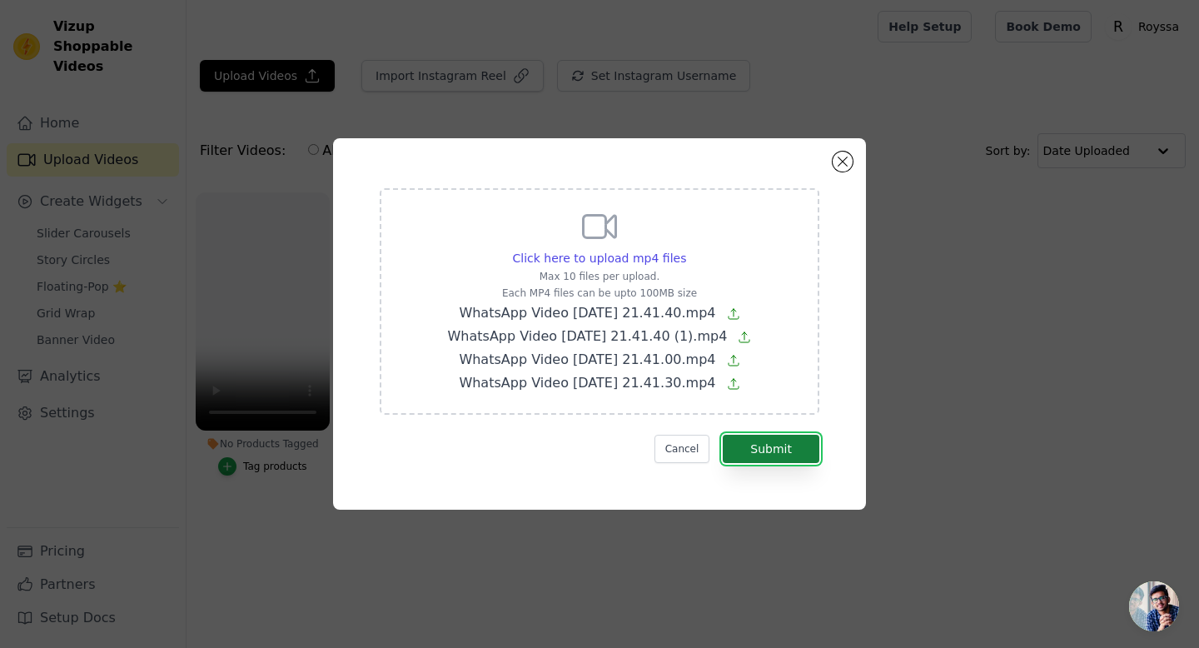
click at [784, 452] on button "Submit" at bounding box center [771, 449] width 97 height 28
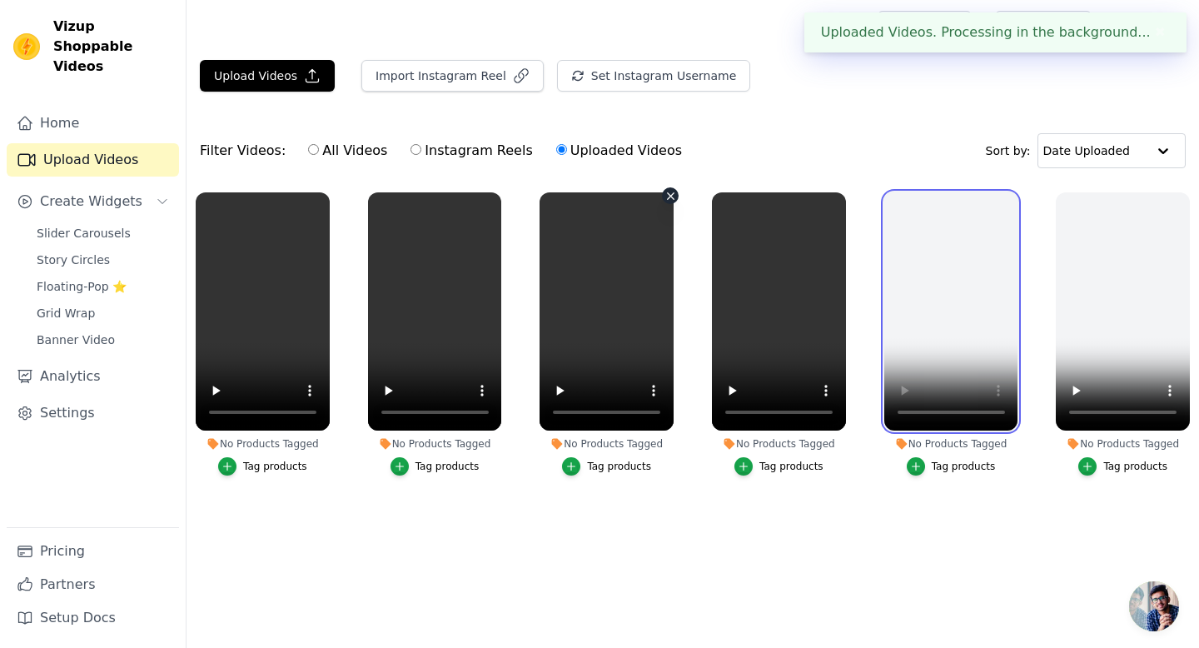
click at [555, 380] on ul "No Products Tagged Tag products No Products Tagged Tag products No Products Tag…" at bounding box center [693, 363] width 1013 height 361
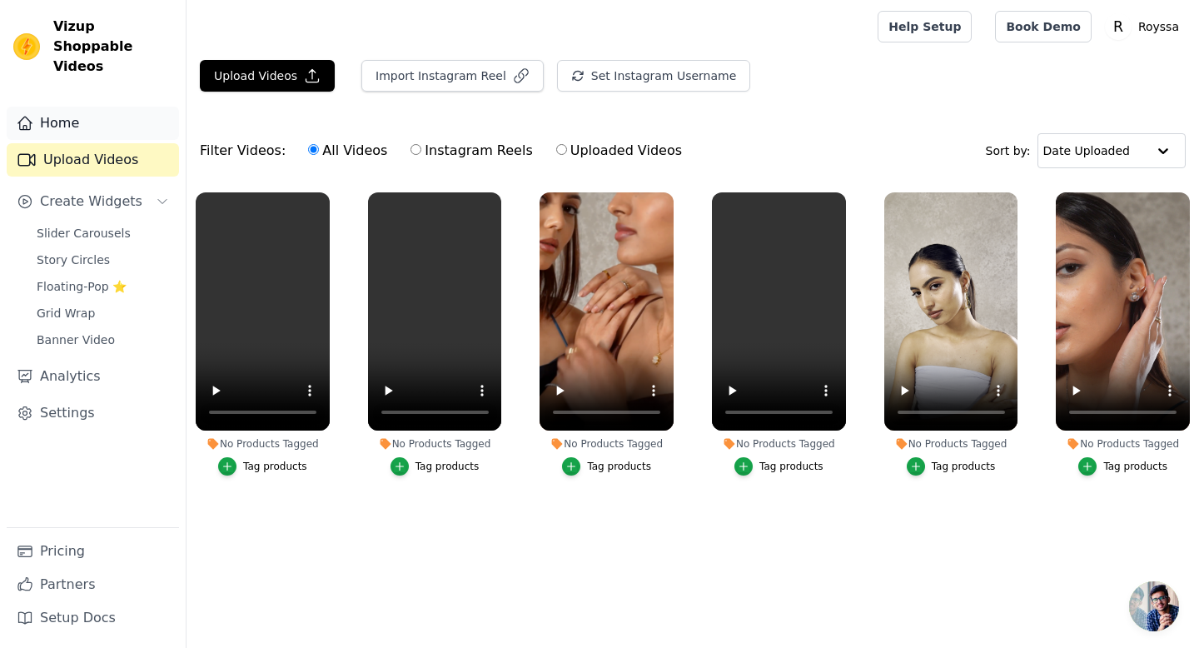
click at [71, 107] on link "Home" at bounding box center [93, 123] width 172 height 33
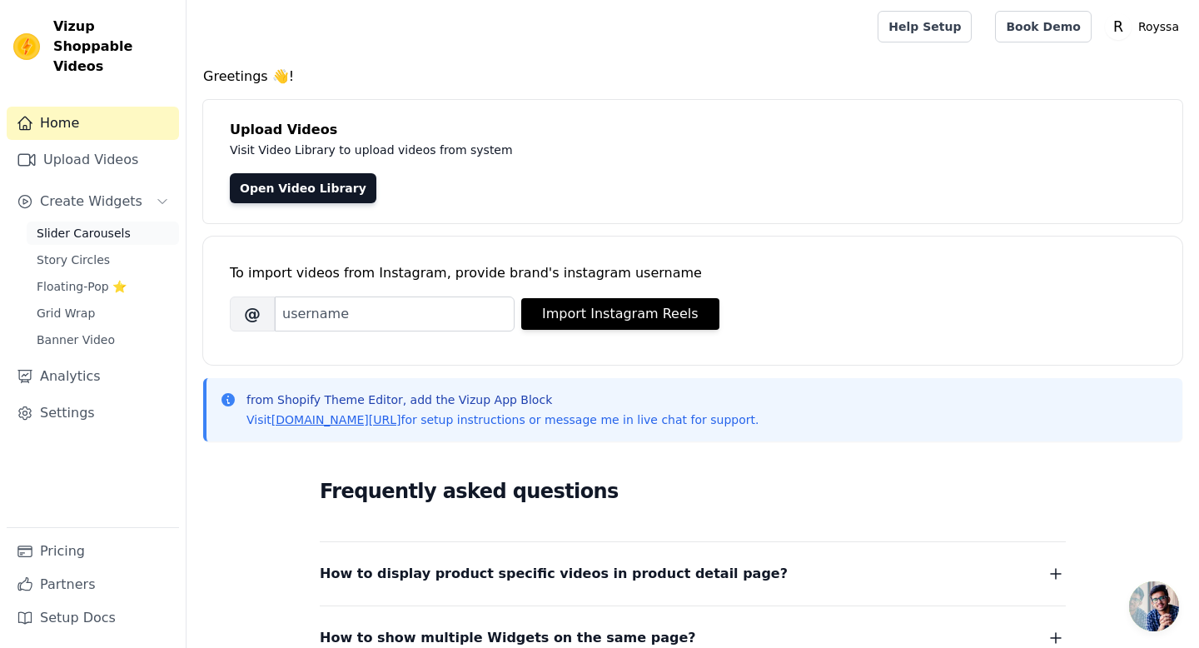
click at [108, 225] on span "Slider Carousels" at bounding box center [84, 233] width 94 height 17
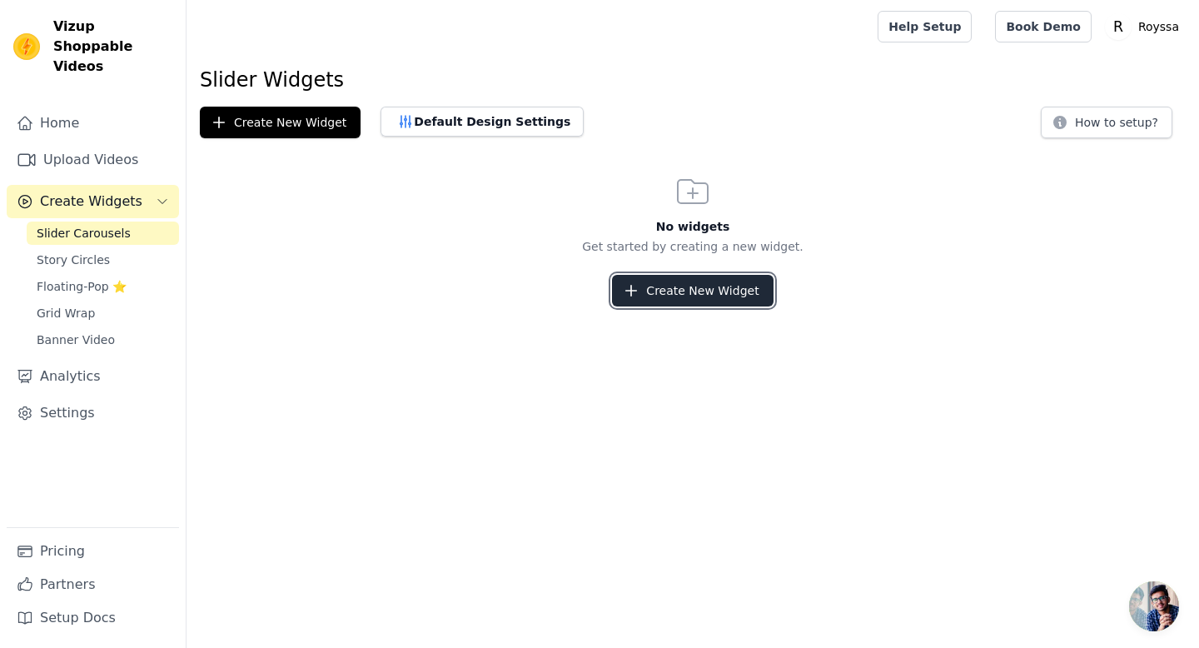
click at [658, 295] on button "Create New Widget" at bounding box center [692, 291] width 161 height 32
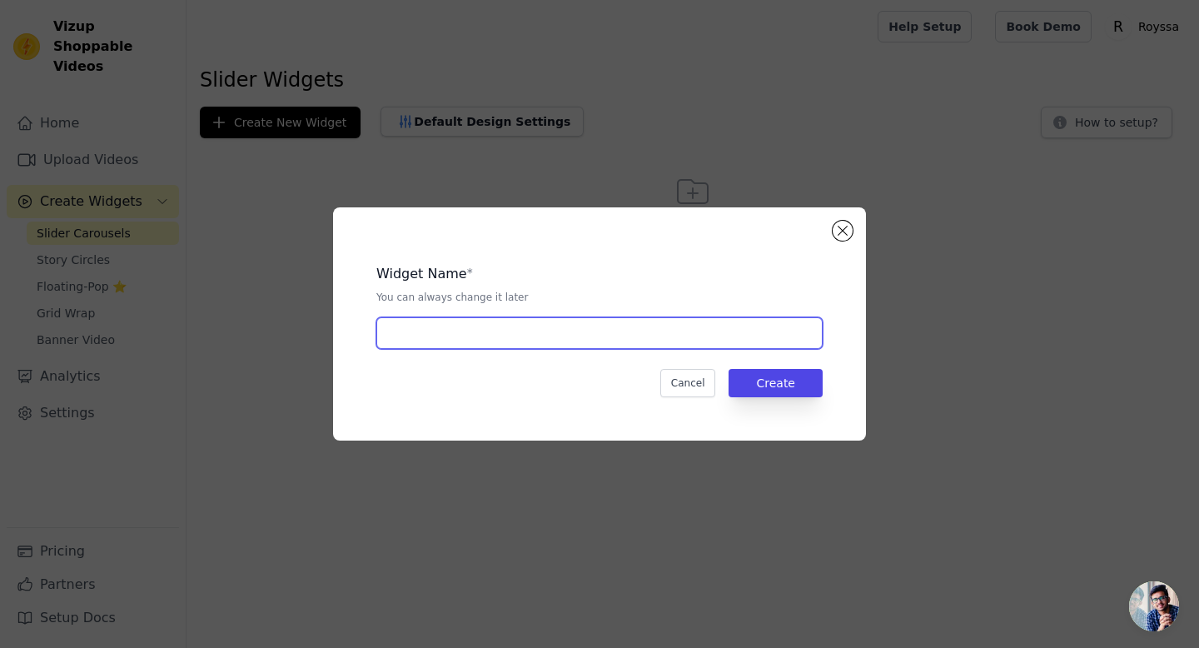
click at [513, 333] on input "text" at bounding box center [599, 333] width 446 height 32
type input "royssa 1"
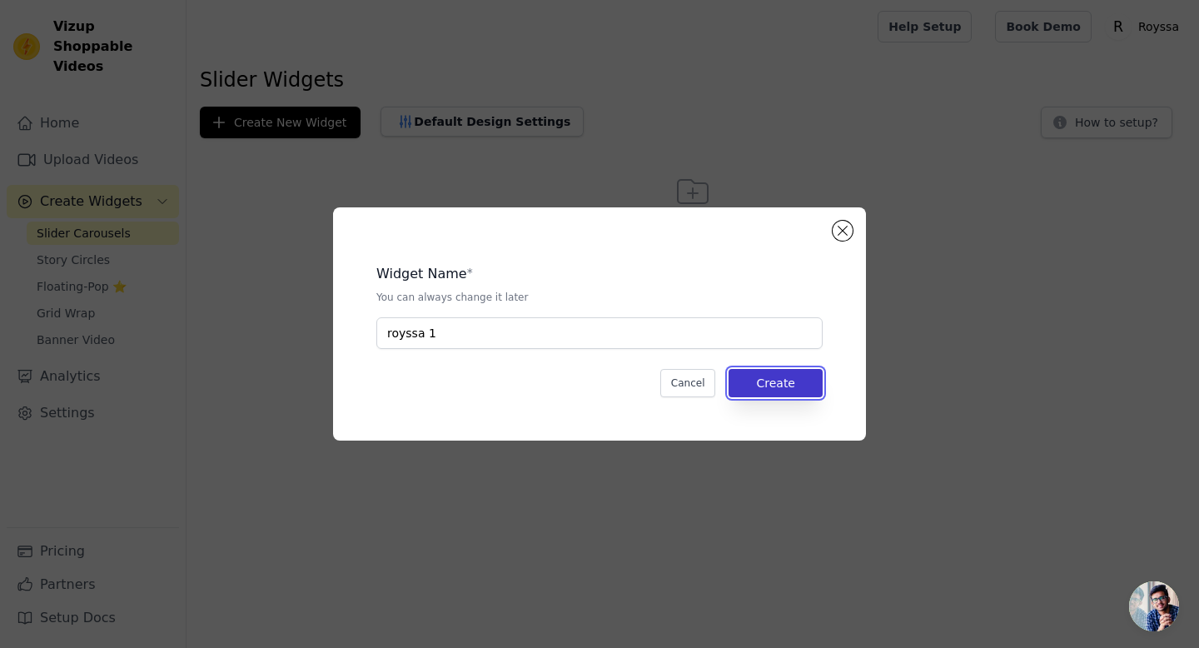
click at [774, 392] on button "Create" at bounding box center [776, 383] width 94 height 28
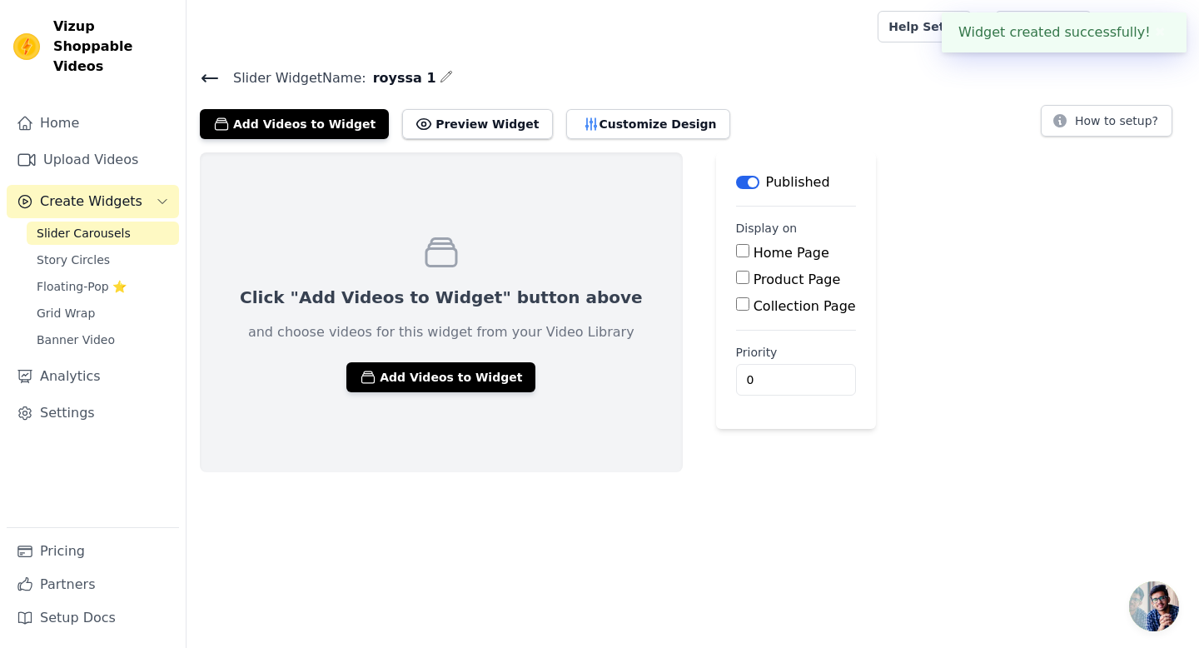
click at [754, 276] on label "Product Page" at bounding box center [797, 279] width 87 height 16
click at [740, 276] on input "Product Page" at bounding box center [742, 277] width 13 height 13
checkbox input "true"
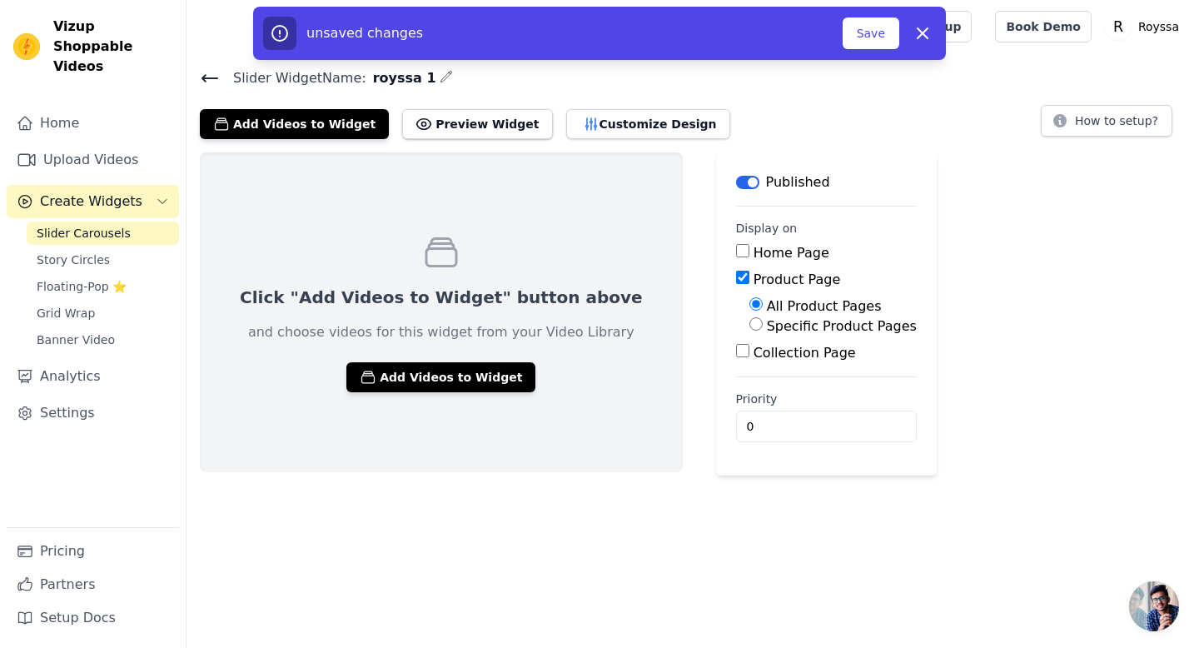
click at [754, 251] on label "Home Page" at bounding box center [792, 253] width 76 height 16
click at [736, 251] on input "Home Page" at bounding box center [742, 250] width 13 height 13
checkbox input "true"
click at [410, 376] on button "Add Videos to Widget" at bounding box center [440, 377] width 189 height 30
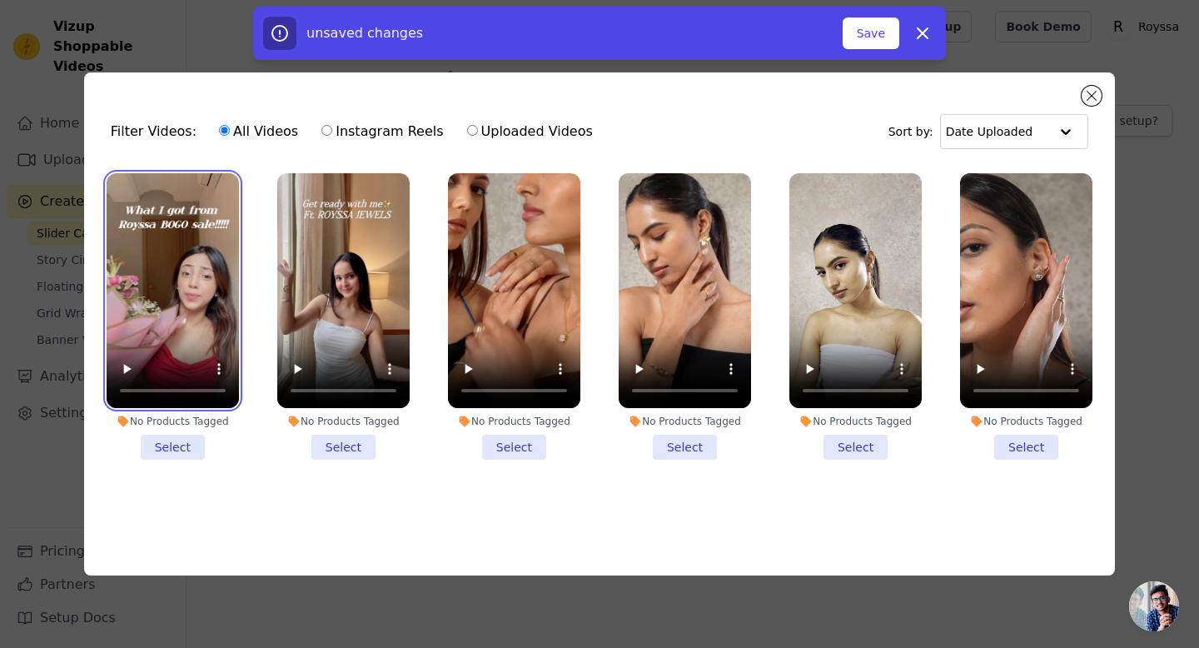
click at [137, 273] on video at bounding box center [173, 291] width 132 height 236
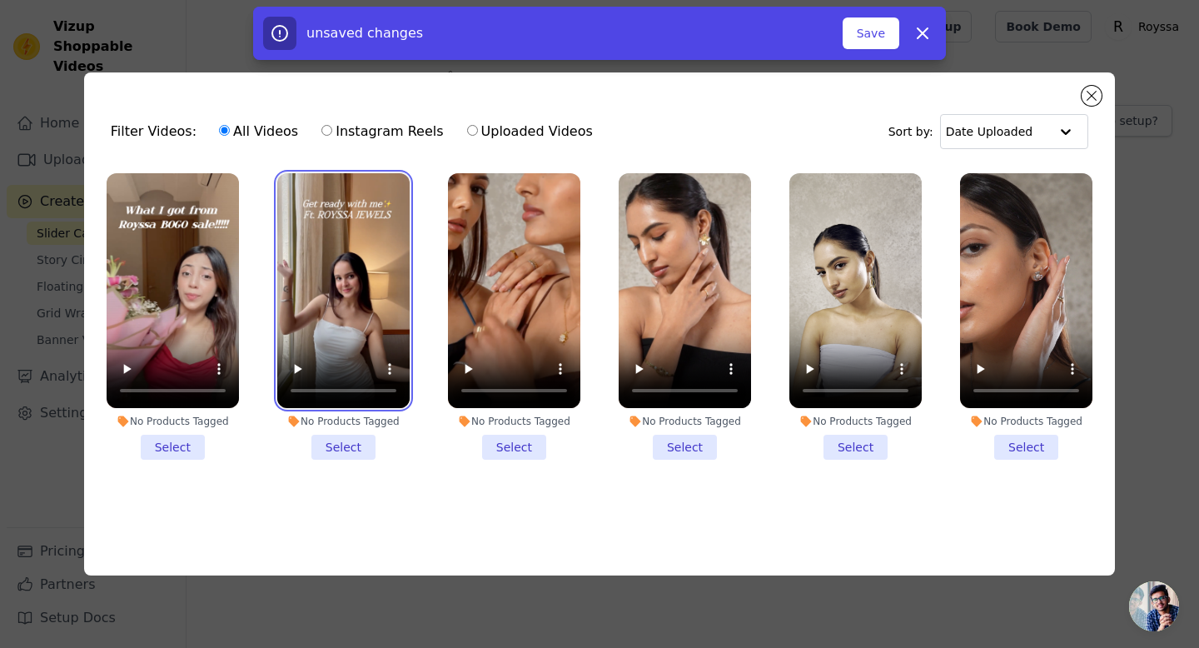
click at [339, 254] on video at bounding box center [343, 291] width 132 height 236
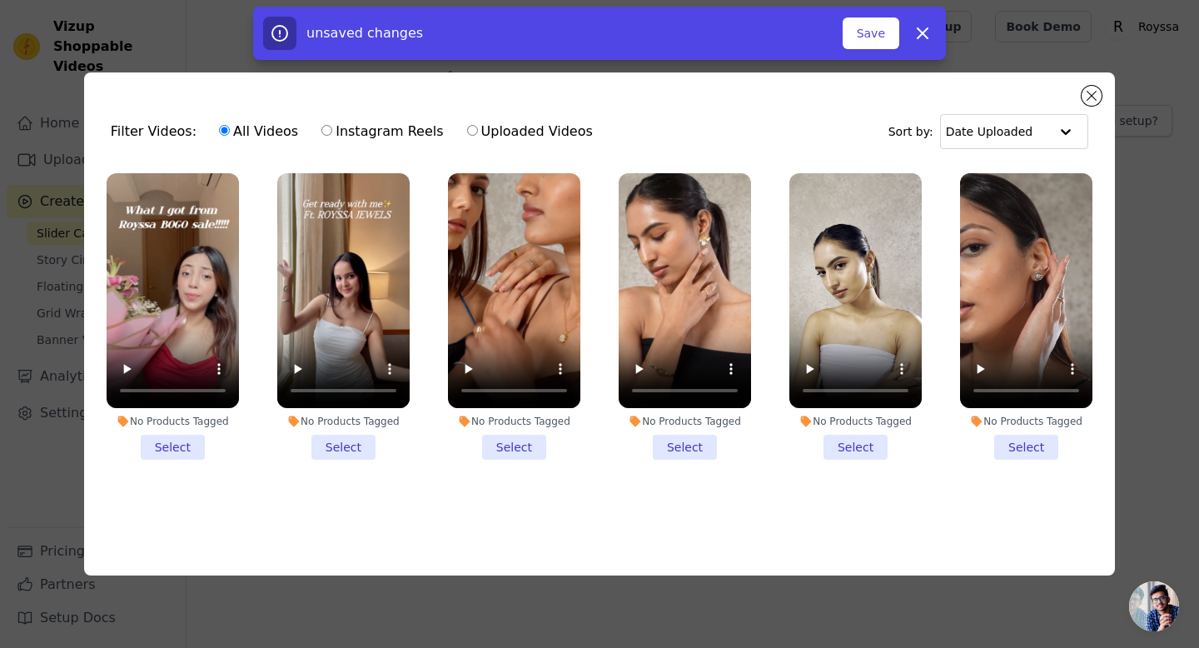
drag, startPoint x: 187, startPoint y: 507, endPoint x: 187, endPoint y: 326, distance: 180.7
click at [187, 326] on ul "No Products Tagged Select No Products Tagged Select No Products Tagged Select N…" at bounding box center [599, 343] width 1004 height 359
click at [183, 442] on li "No Products Tagged Select" at bounding box center [173, 316] width 132 height 287
click at [0, 0] on input "No Products Tagged Select" at bounding box center [0, 0] width 0 height 0
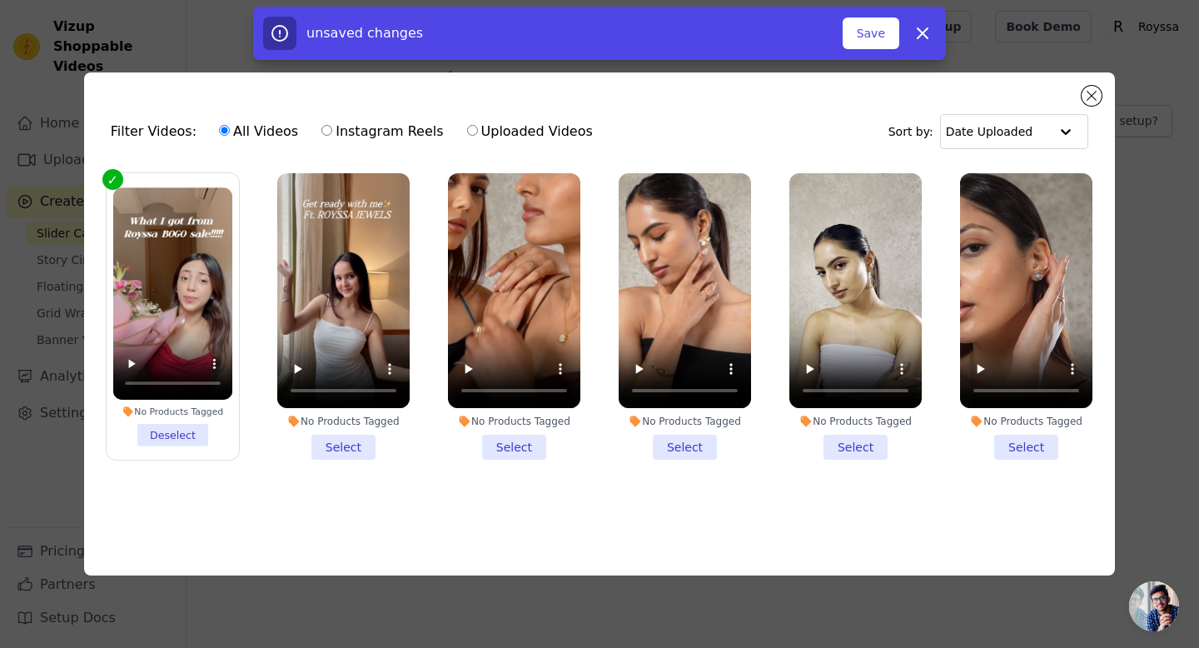
click at [356, 455] on li "No Products Tagged Select" at bounding box center [343, 316] width 132 height 287
click at [0, 0] on input "No Products Tagged Select" at bounding box center [0, 0] width 0 height 0
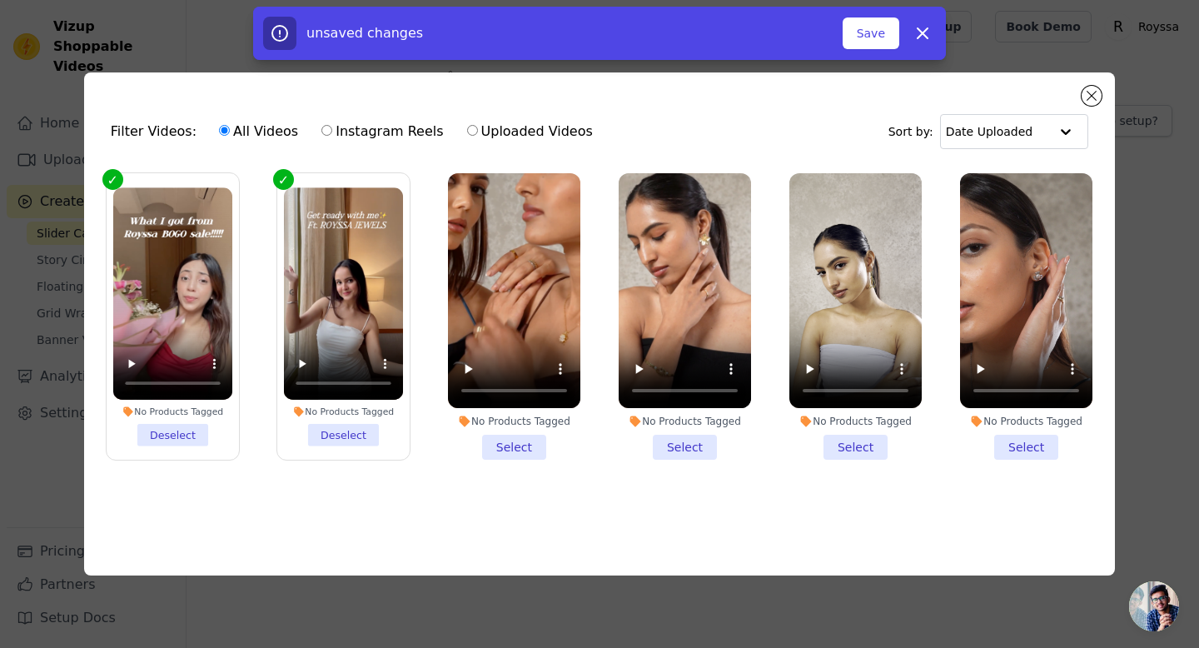
click at [520, 456] on li "No Products Tagged Select" at bounding box center [514, 316] width 132 height 287
click at [0, 0] on input "No Products Tagged Select" at bounding box center [0, 0] width 0 height 0
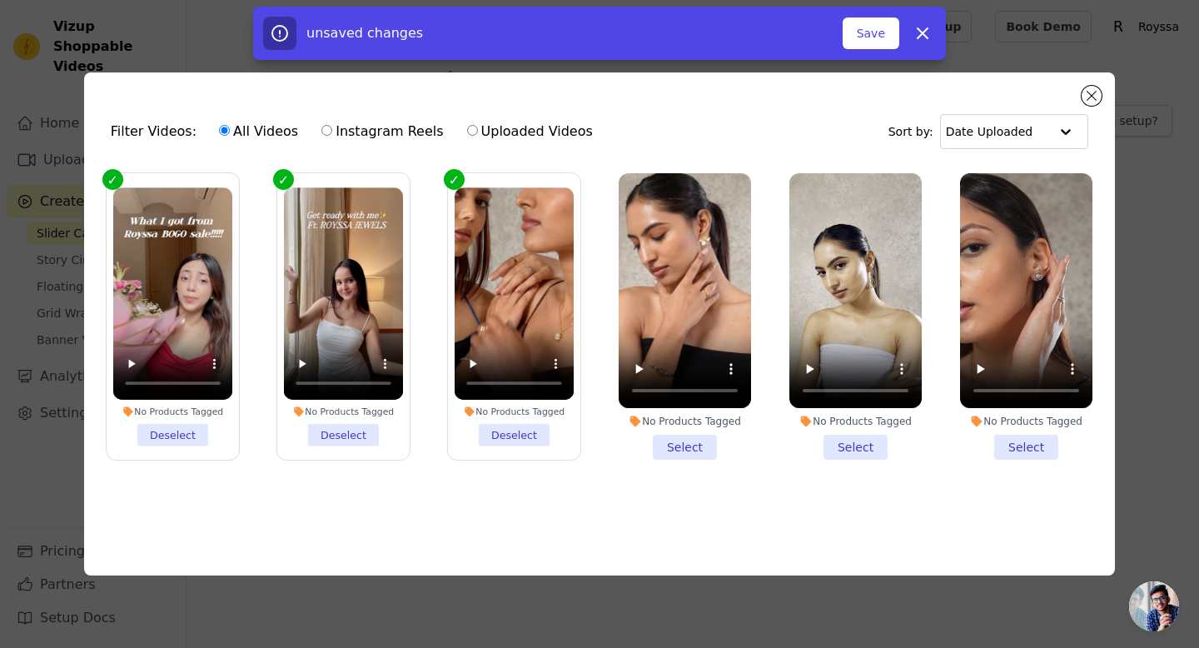
click at [691, 443] on li "No Products Tagged Select" at bounding box center [685, 316] width 132 height 287
click at [0, 0] on input "No Products Tagged Select" at bounding box center [0, 0] width 0 height 0
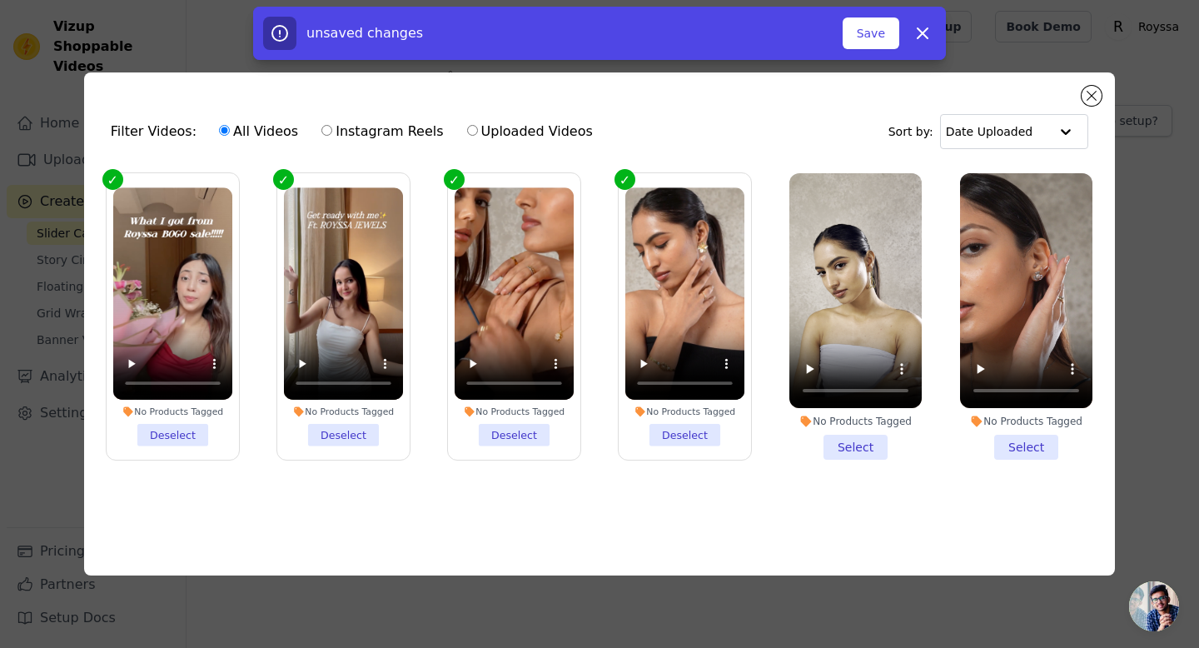
click at [858, 441] on li "No Products Tagged Select" at bounding box center [855, 316] width 132 height 287
click at [0, 0] on input "No Products Tagged Select" at bounding box center [0, 0] width 0 height 0
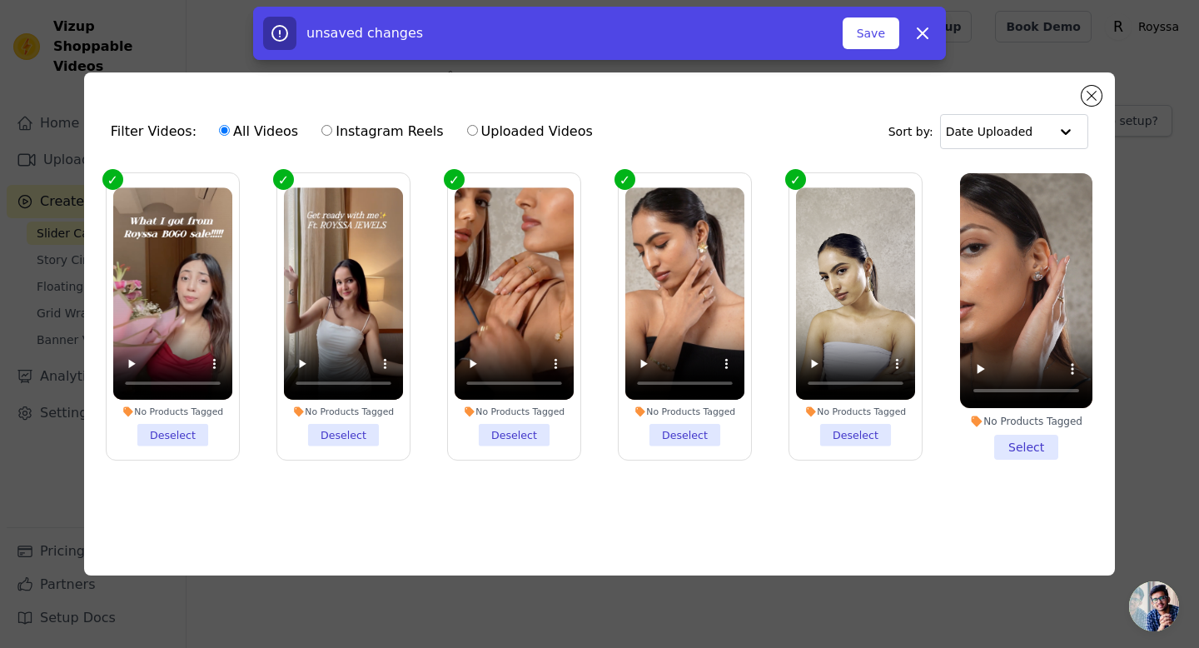
click at [1008, 448] on li "No Products Tagged Select" at bounding box center [1026, 316] width 132 height 287
click at [0, 0] on input "No Products Tagged Select" at bounding box center [0, 0] width 0 height 0
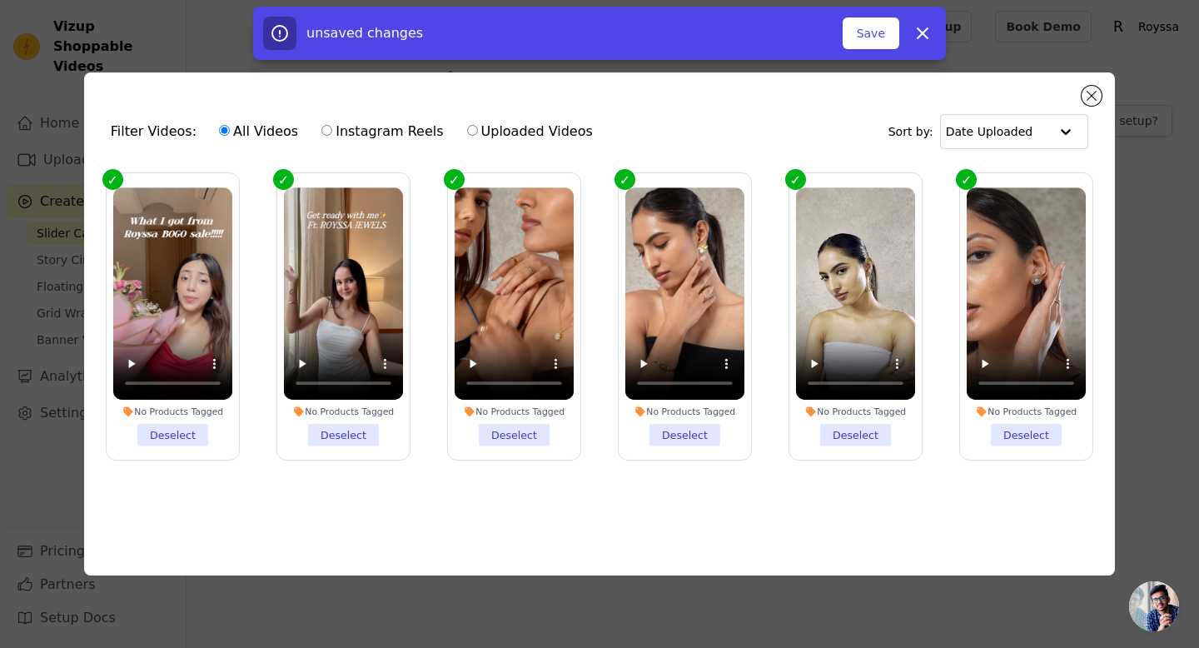
click at [869, 434] on li "No Products Tagged Deselect" at bounding box center [855, 316] width 119 height 258
click at [0, 0] on input "No Products Tagged Deselect" at bounding box center [0, 0] width 0 height 0
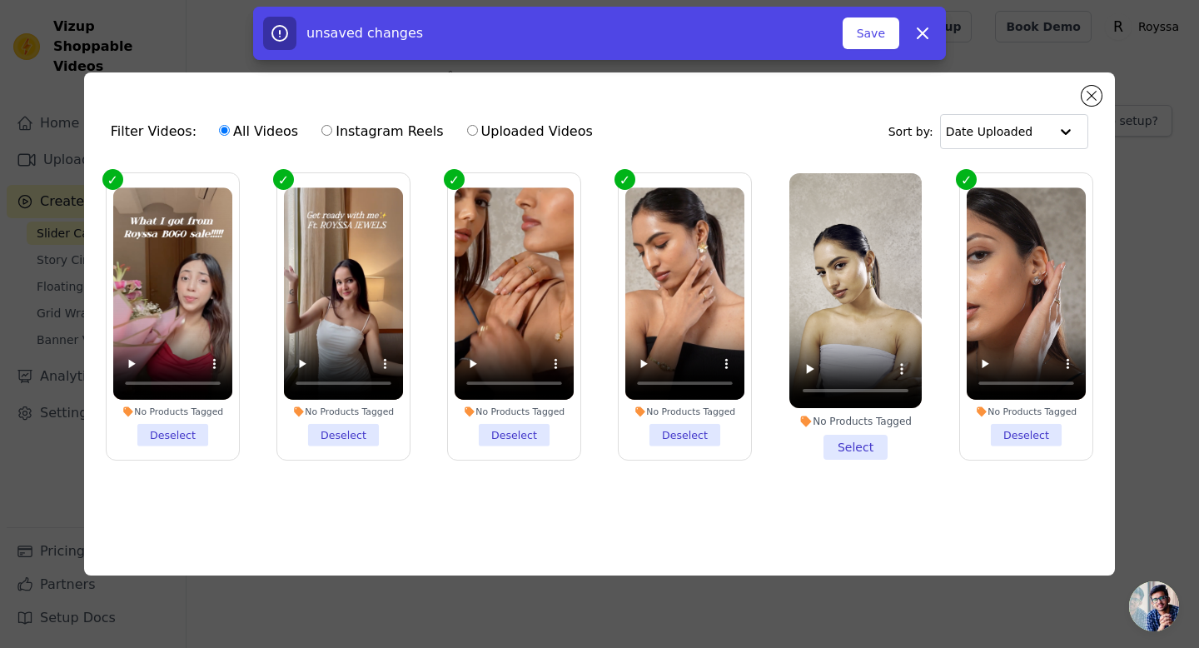
click at [869, 434] on li "No Products Tagged Select" at bounding box center [855, 316] width 132 height 287
click at [0, 0] on input "No Products Tagged Select" at bounding box center [0, 0] width 0 height 0
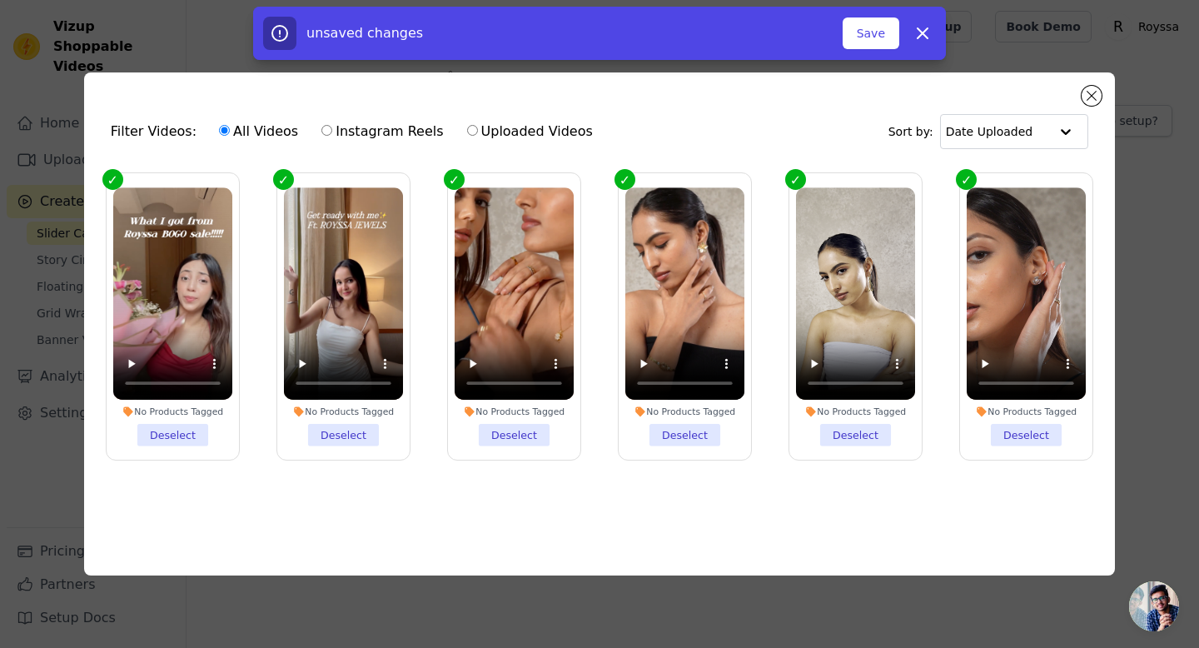
click at [869, 434] on li "No Products Tagged Deselect" at bounding box center [855, 316] width 119 height 258
click at [0, 0] on input "No Products Tagged Deselect" at bounding box center [0, 0] width 0 height 0
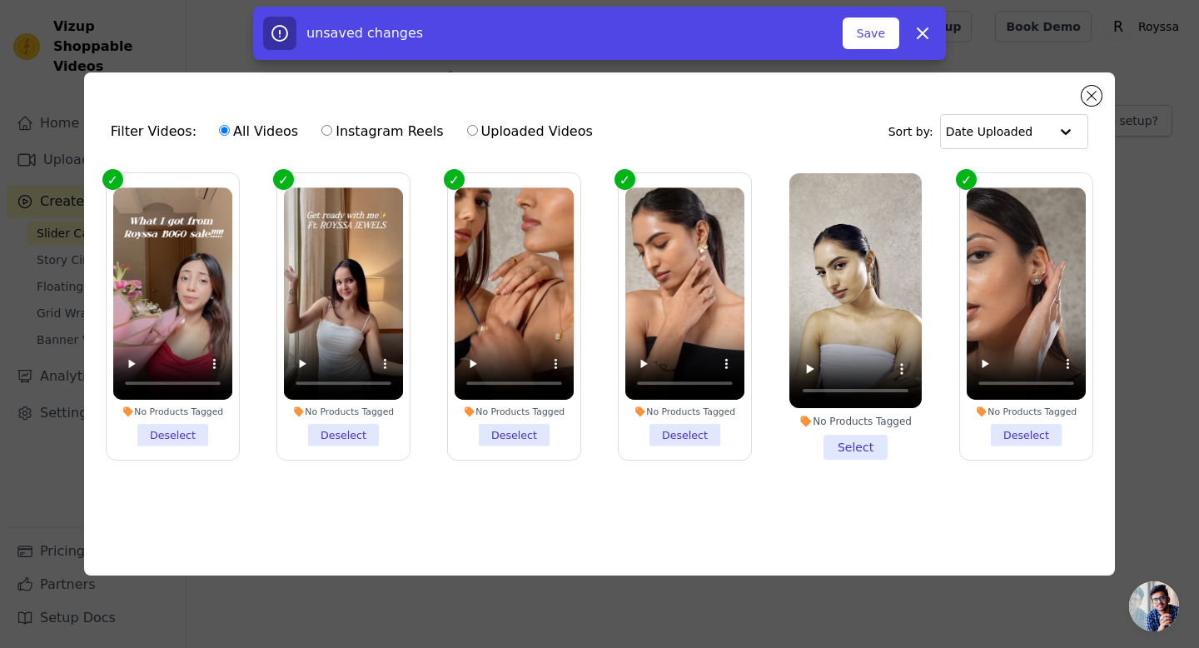
click at [869, 434] on li "No Products Tagged Select" at bounding box center [855, 316] width 132 height 287
click at [0, 0] on input "No Products Tagged Select" at bounding box center [0, 0] width 0 height 0
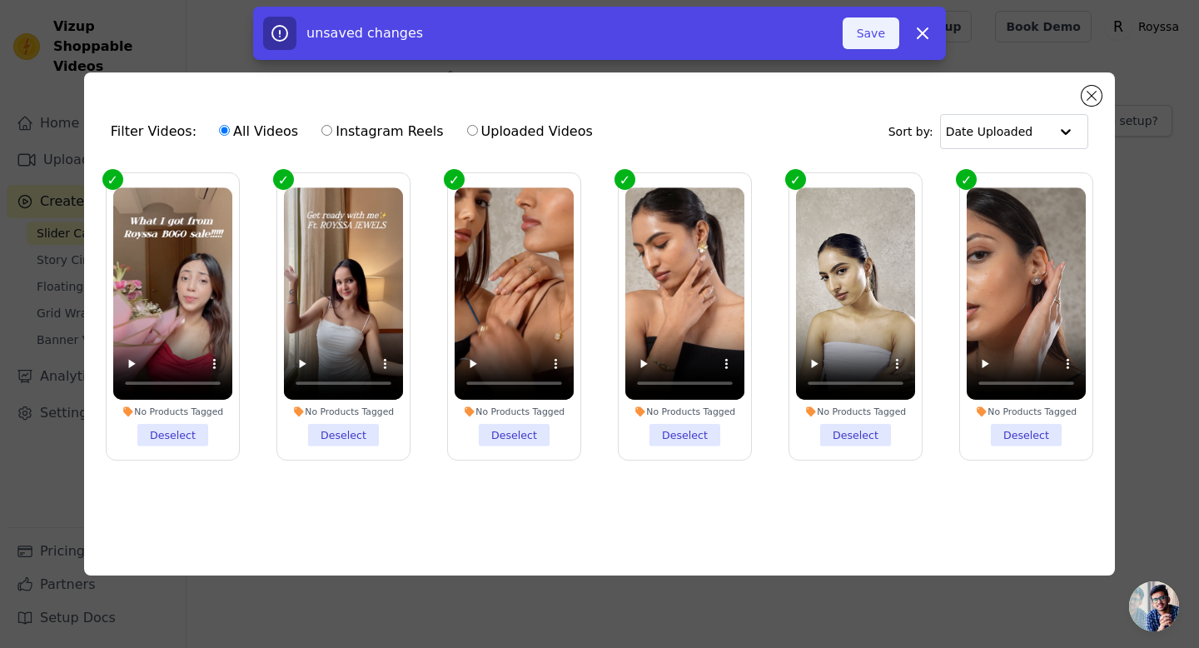
click at [871, 44] on button "Save" at bounding box center [871, 33] width 57 height 32
click at [870, 37] on button "Save" at bounding box center [871, 33] width 57 height 32
click at [870, 35] on button "Save" at bounding box center [871, 33] width 57 height 32
click at [874, 28] on button "Save" at bounding box center [871, 33] width 57 height 32
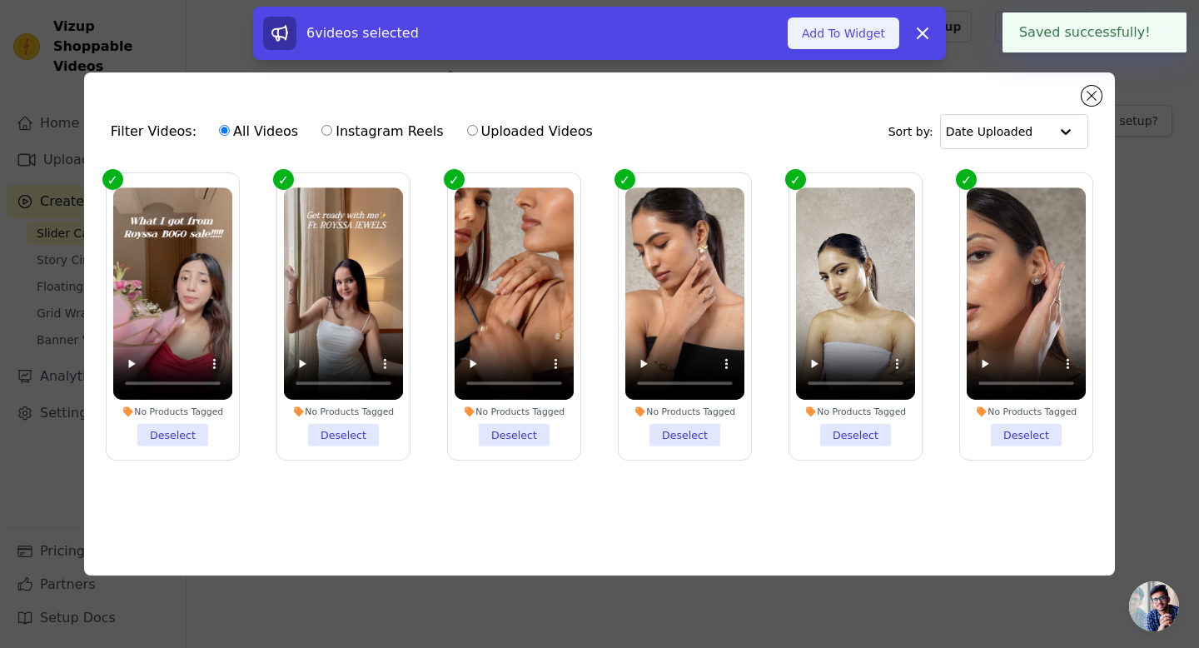
click at [872, 29] on button "Add To Widget" at bounding box center [844, 33] width 112 height 32
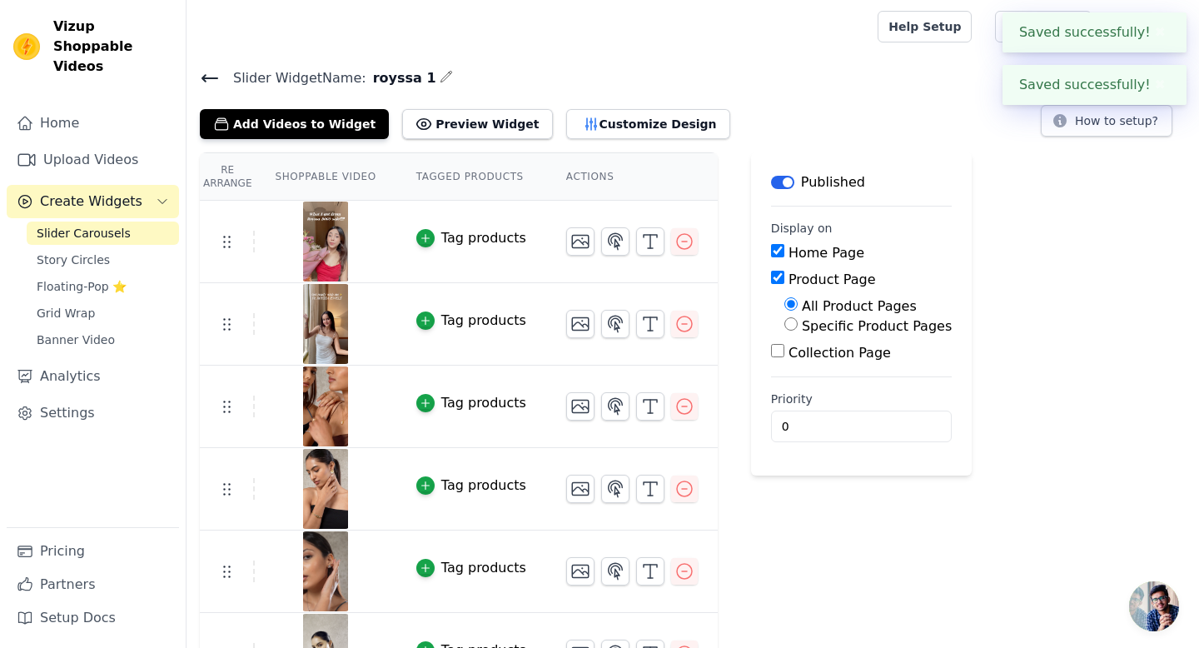
scroll to position [47, 0]
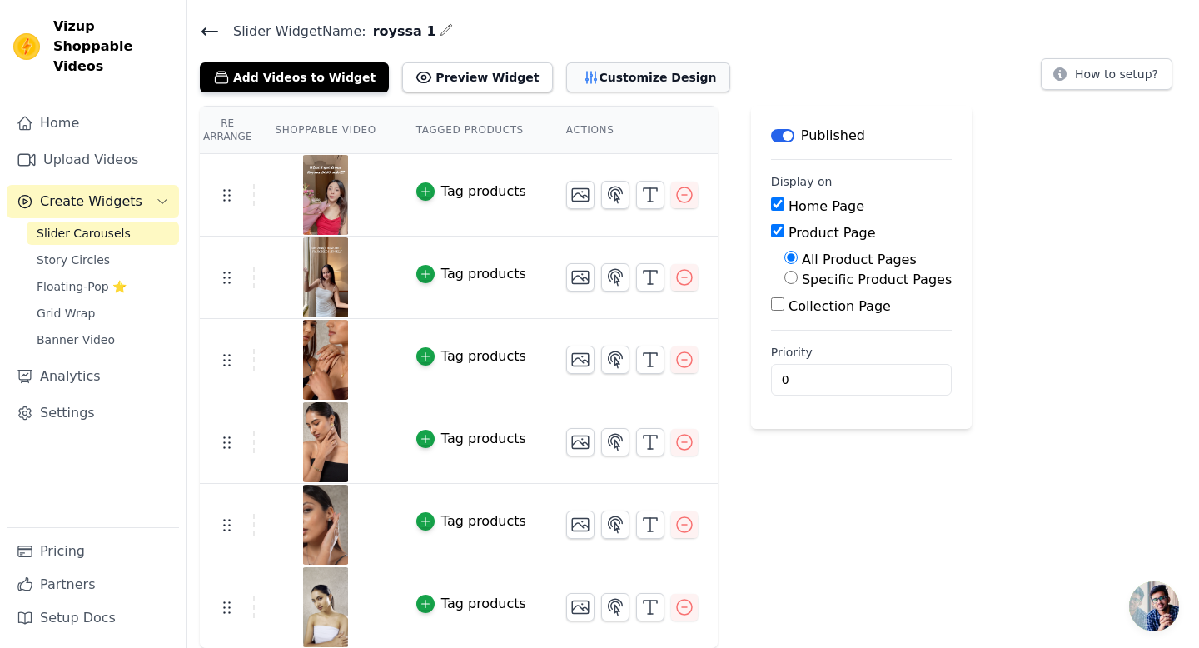
click at [597, 78] on button "Customize Design" at bounding box center [648, 77] width 164 height 30
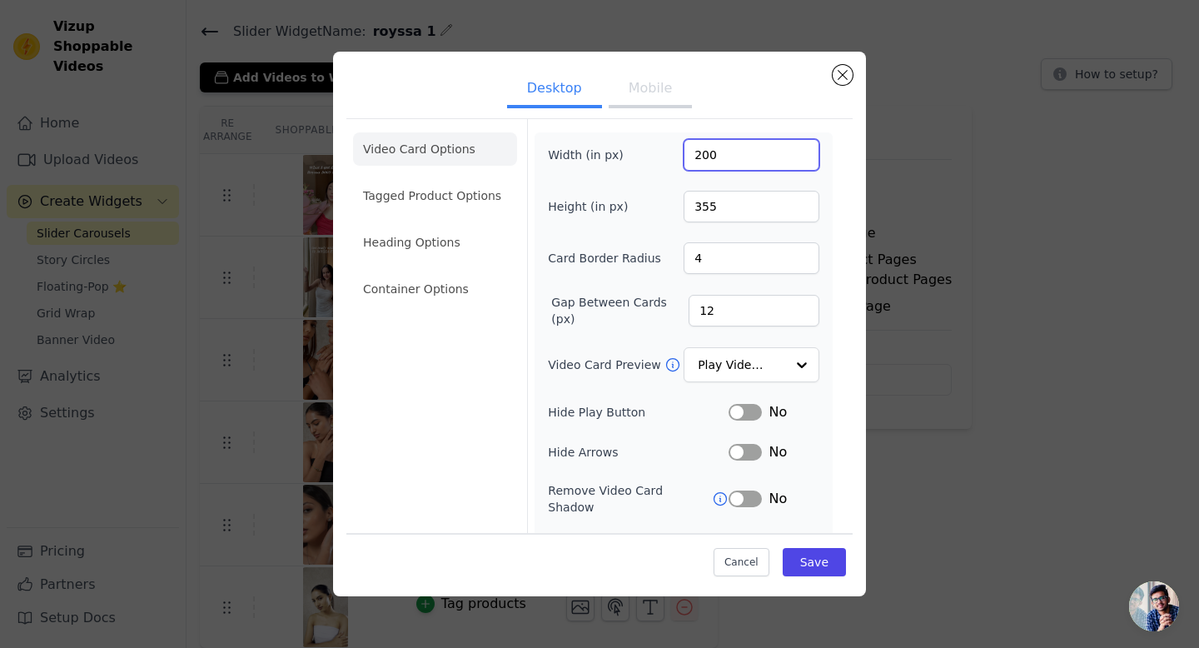
click at [706, 156] on input "200" at bounding box center [752, 155] width 136 height 32
click at [730, 159] on input "200" at bounding box center [752, 155] width 136 height 32
click at [709, 155] on input "200" at bounding box center [752, 155] width 136 height 32
type input "230"
click at [708, 210] on input "355" at bounding box center [752, 207] width 136 height 32
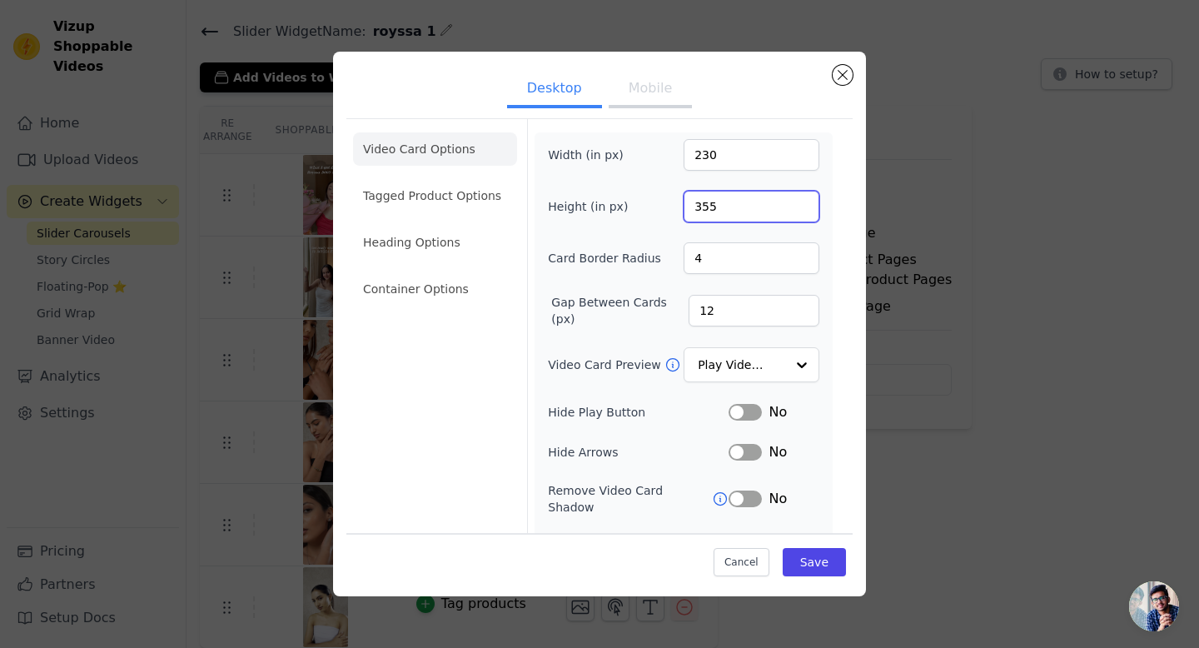
click at [718, 210] on input "355" at bounding box center [752, 207] width 136 height 32
drag, startPoint x: 722, startPoint y: 208, endPoint x: 665, endPoint y: 209, distance: 57.5
click at [665, 209] on div "Height (in px) 355" at bounding box center [683, 207] width 271 height 32
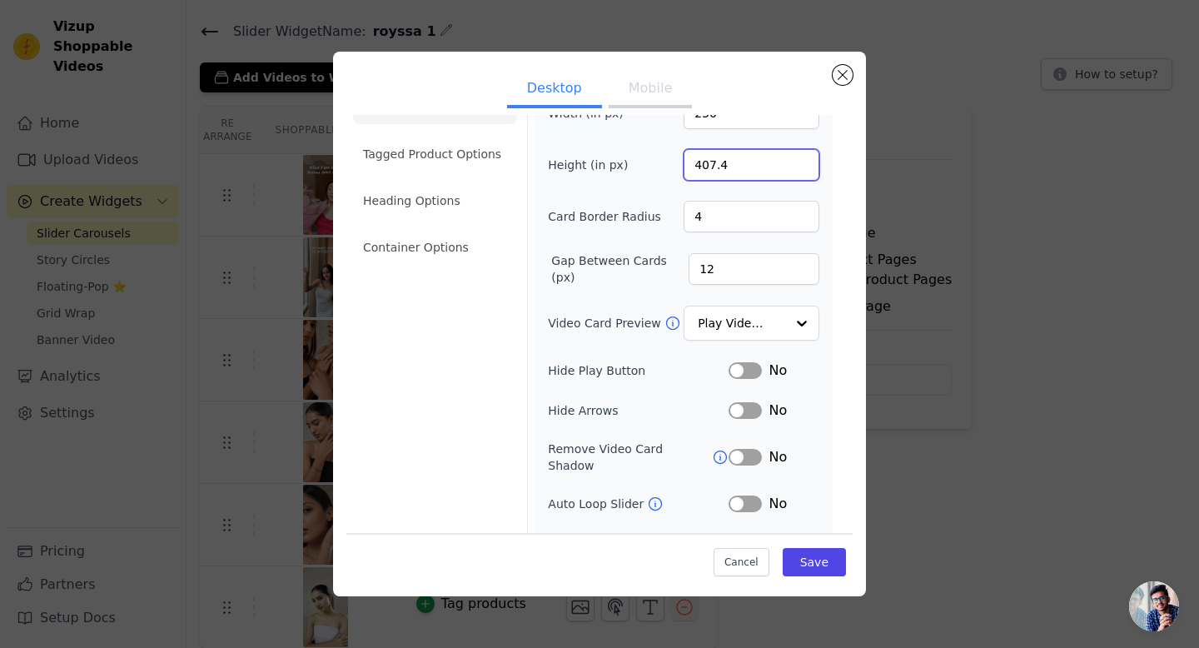
scroll to position [43, 0]
type input "407.4"
click at [714, 265] on input "12" at bounding box center [754, 267] width 131 height 32
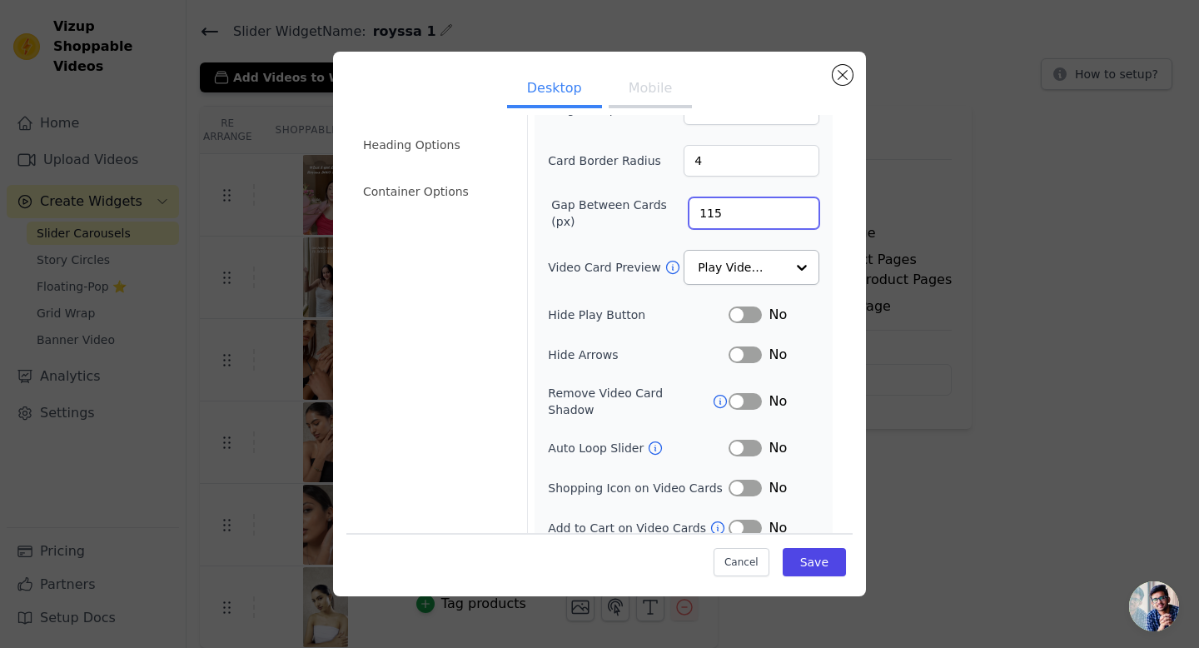
scroll to position [102, 0]
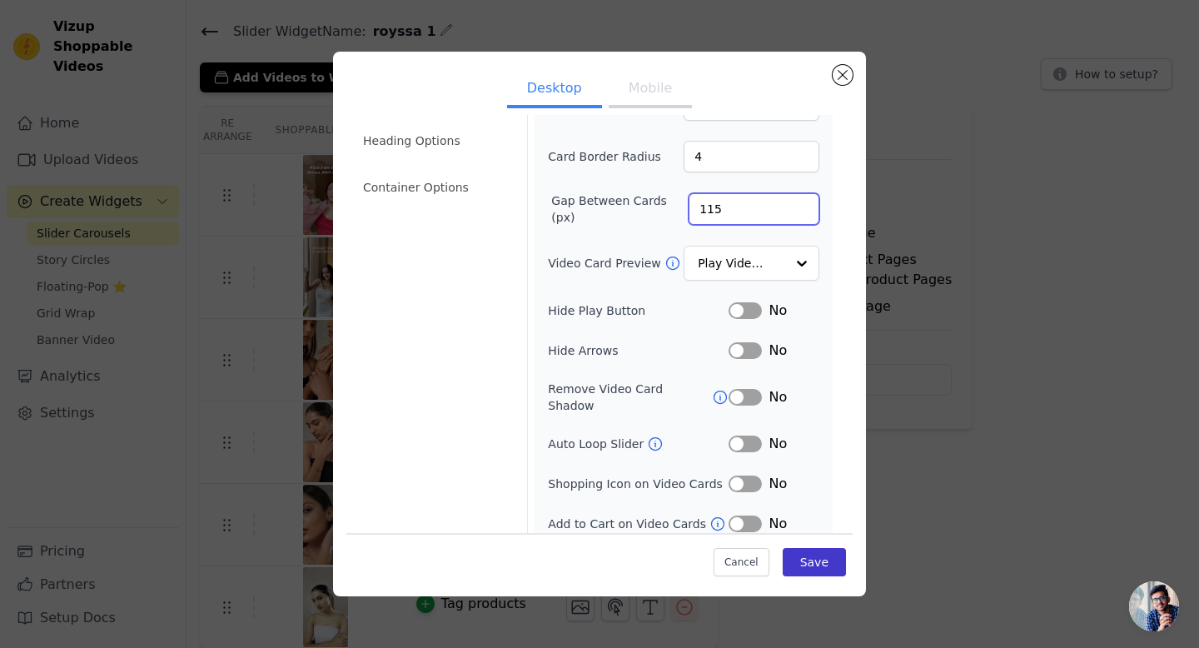
type input "115"
click at [820, 570] on button "Save" at bounding box center [814, 562] width 63 height 28
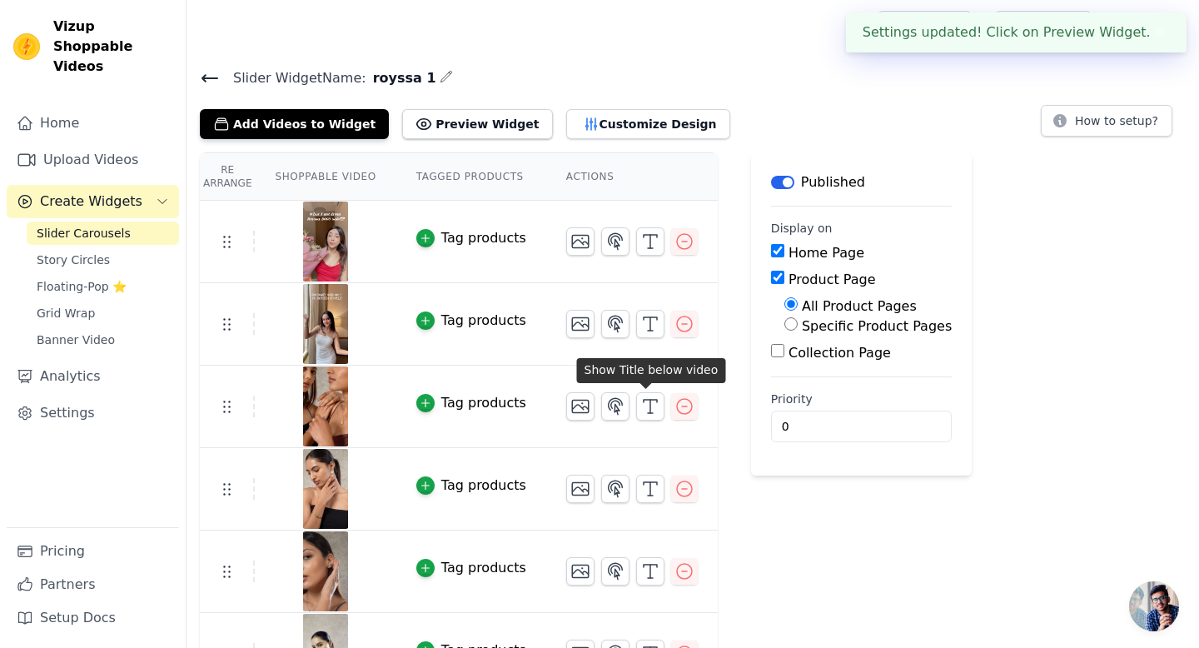
scroll to position [47, 0]
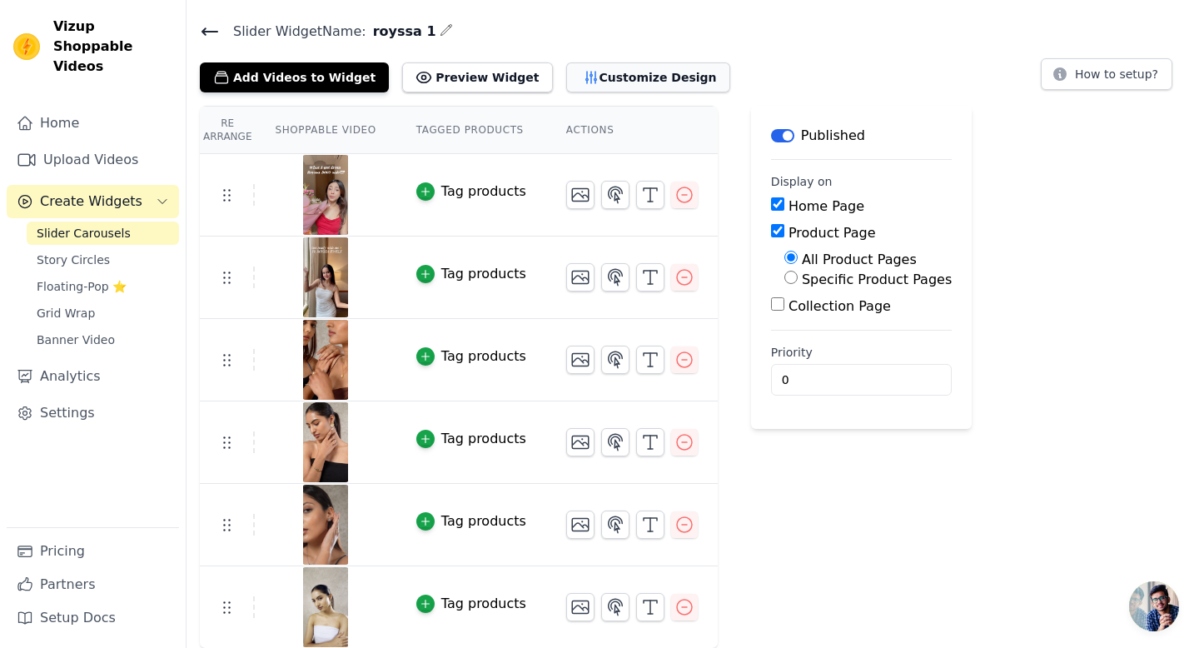
click at [604, 79] on button "Customize Design" at bounding box center [648, 77] width 164 height 30
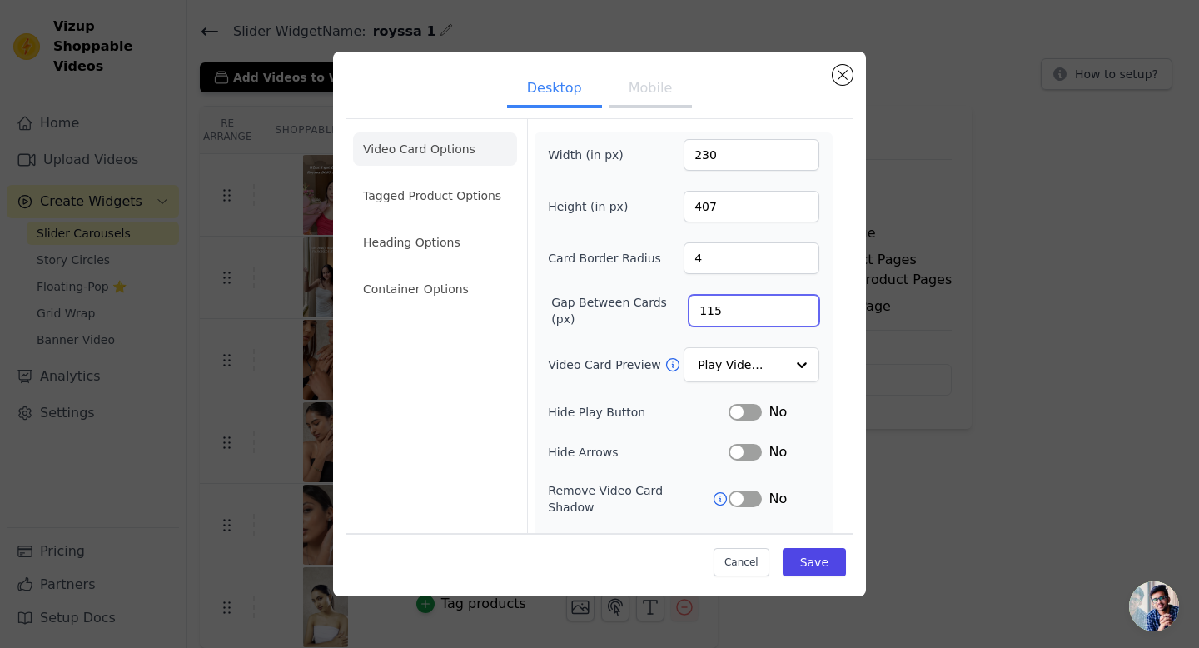
click at [715, 315] on input "115" at bounding box center [754, 311] width 131 height 32
click at [708, 312] on input "115" at bounding box center [754, 311] width 131 height 32
type input "5"
type input "20"
click at [819, 565] on button "Save" at bounding box center [814, 562] width 63 height 28
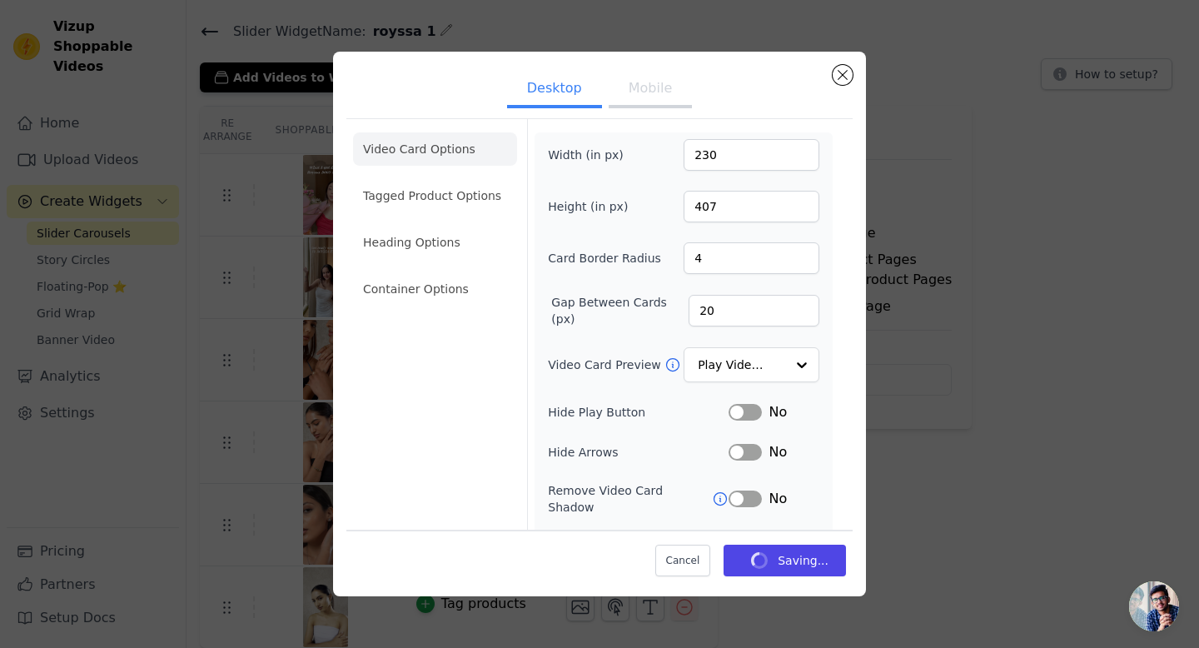
scroll to position [47, 0]
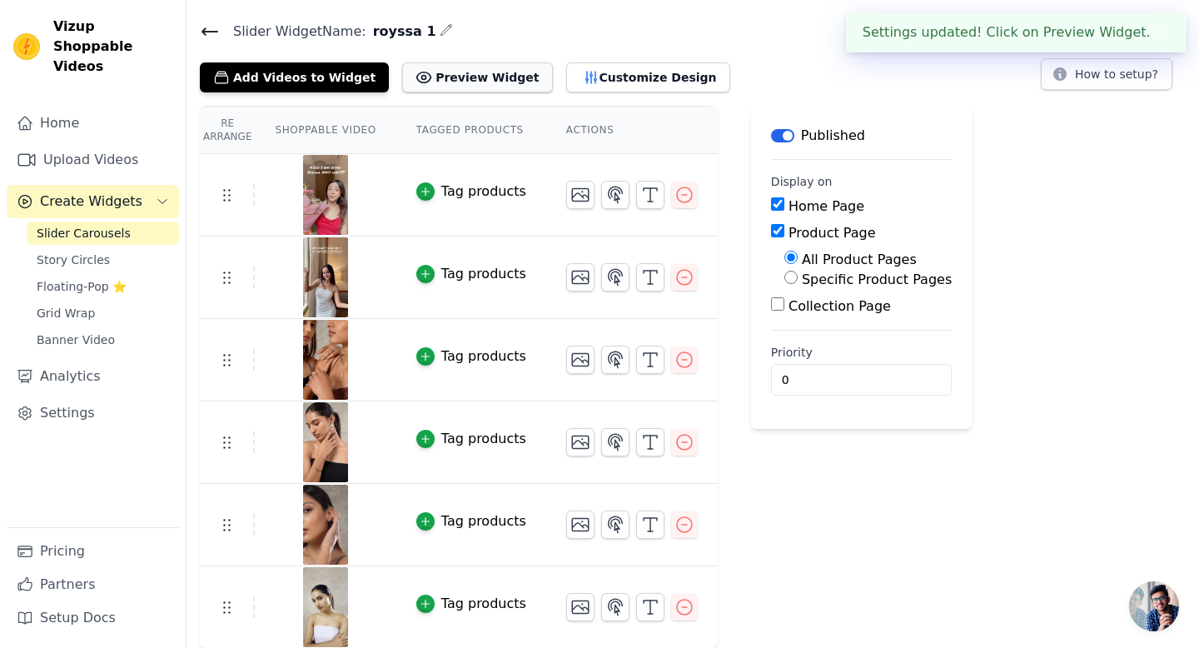
click at [445, 77] on button "Preview Widget" at bounding box center [477, 77] width 150 height 30
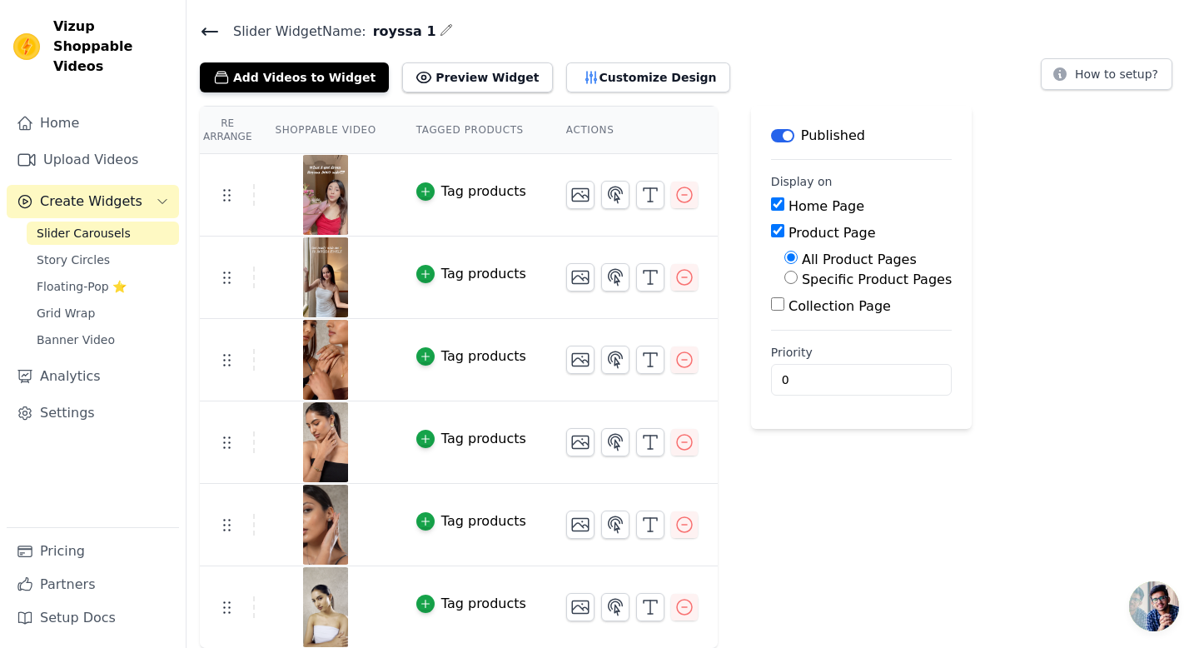
scroll to position [0, 0]
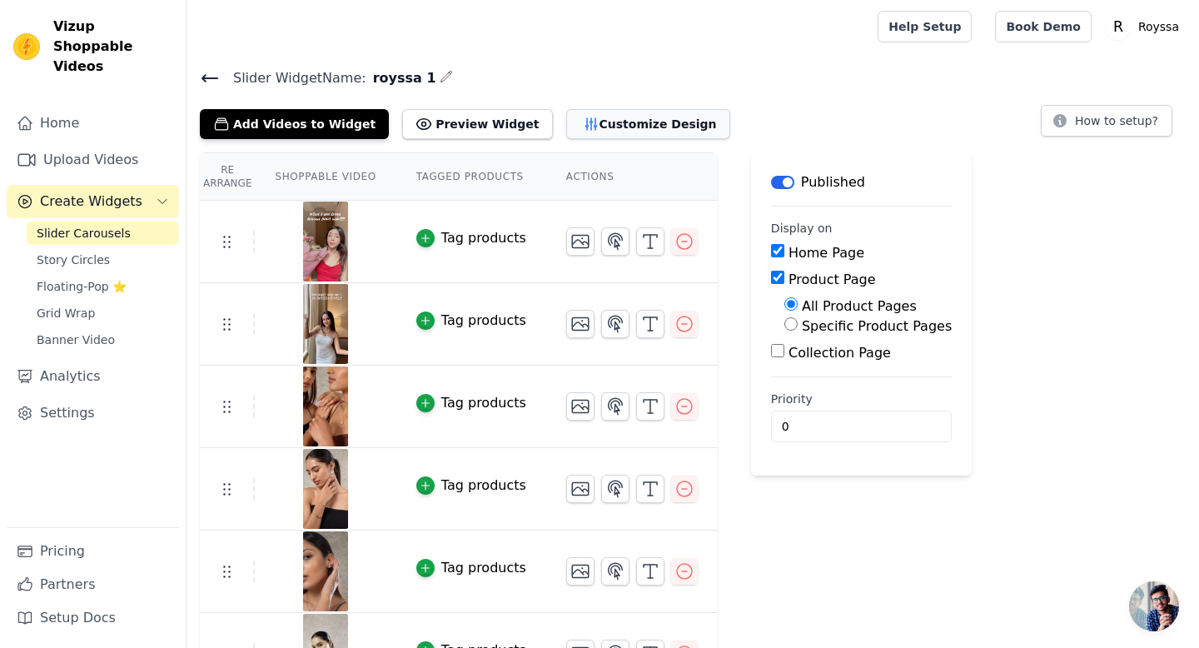
click at [625, 121] on button "Customize Design" at bounding box center [648, 124] width 164 height 30
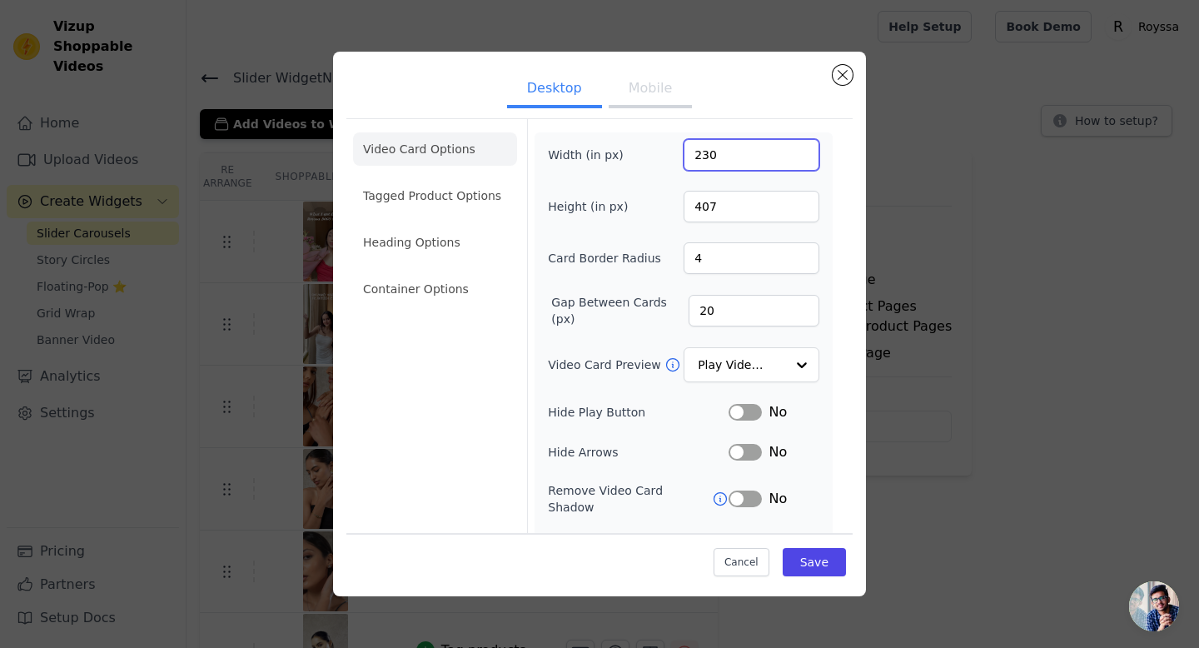
click at [708, 154] on input "230" at bounding box center [752, 155] width 136 height 32
click at [725, 160] on input "230" at bounding box center [752, 155] width 136 height 32
drag, startPoint x: 715, startPoint y: 161, endPoint x: 648, endPoint y: 160, distance: 66.6
click at [648, 160] on div "Width (in px) 230" at bounding box center [683, 155] width 271 height 32
type input "276"
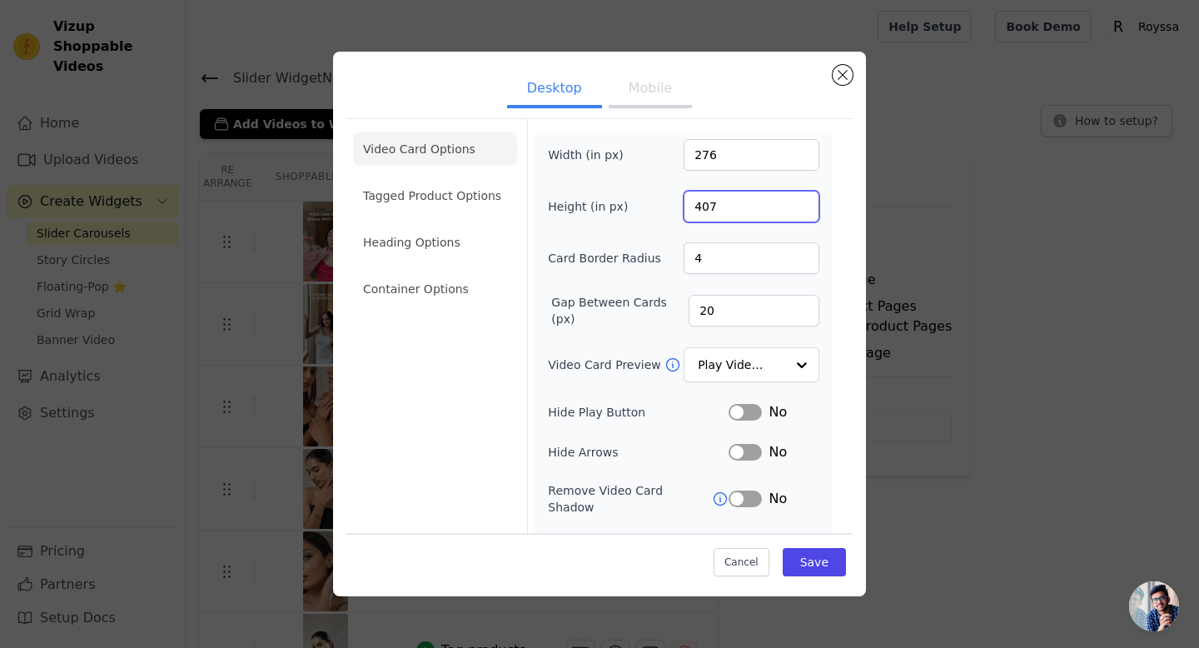
drag, startPoint x: 727, startPoint y: 209, endPoint x: 663, endPoint y: 209, distance: 64.1
click at [663, 209] on div "Height (in px) 407" at bounding box center [683, 207] width 271 height 32
type input "488"
click at [814, 562] on button "Save" at bounding box center [814, 562] width 63 height 28
